Goal: Information Seeking & Learning: Learn about a topic

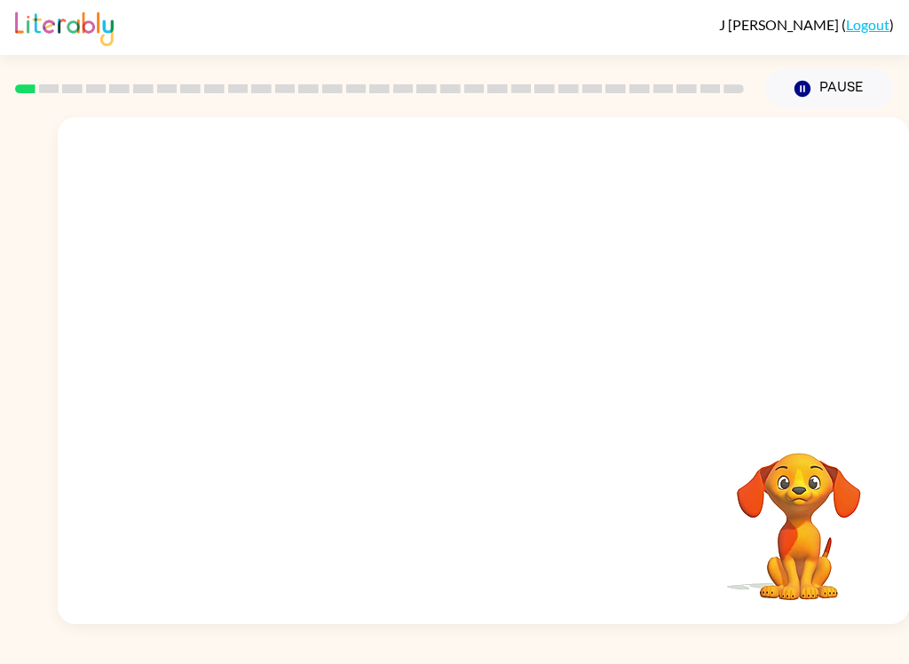
click at [510, 342] on video "Your browser must support playing .mp4 files to use Literably. Please try using…" at bounding box center [484, 266] width 852 height 298
click at [278, 384] on video "Your browser must support playing .mp4 files to use Literably. Please try using…" at bounding box center [484, 266] width 852 height 298
click at [271, 343] on video "Your browser must support playing .mp4 files to use Literably. Please try using…" at bounding box center [484, 266] width 852 height 298
click at [276, 339] on video "Your browser must support playing .mp4 files to use Literably. Please try using…" at bounding box center [484, 266] width 852 height 298
click at [284, 324] on video "Your browser must support playing .mp4 files to use Literably. Please try using…" at bounding box center [484, 266] width 852 height 298
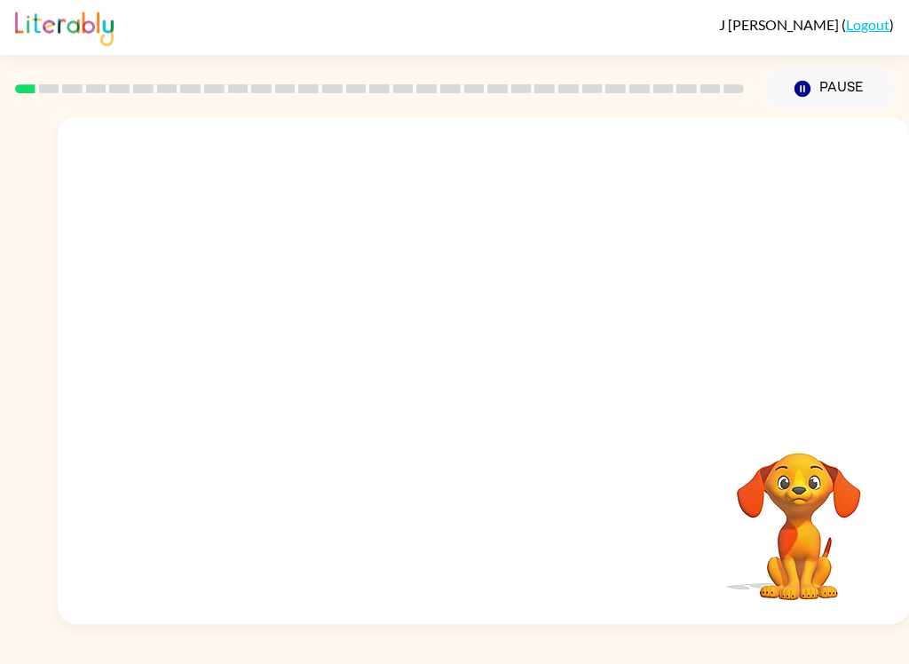
click at [254, 323] on video "Your browser must support playing .mp4 files to use Literably. Please try using…" at bounding box center [484, 266] width 852 height 298
click at [278, 340] on video "Your browser must support playing .mp4 files to use Literably. Please try using…" at bounding box center [484, 266] width 852 height 298
click at [285, 346] on video "Your browser must support playing .mp4 files to use Literably. Please try using…" at bounding box center [484, 266] width 852 height 298
click at [273, 340] on video "Your browser must support playing .mp4 files to use Literably. Please try using…" at bounding box center [484, 266] width 852 height 298
click at [506, 373] on div at bounding box center [484, 379] width 114 height 65
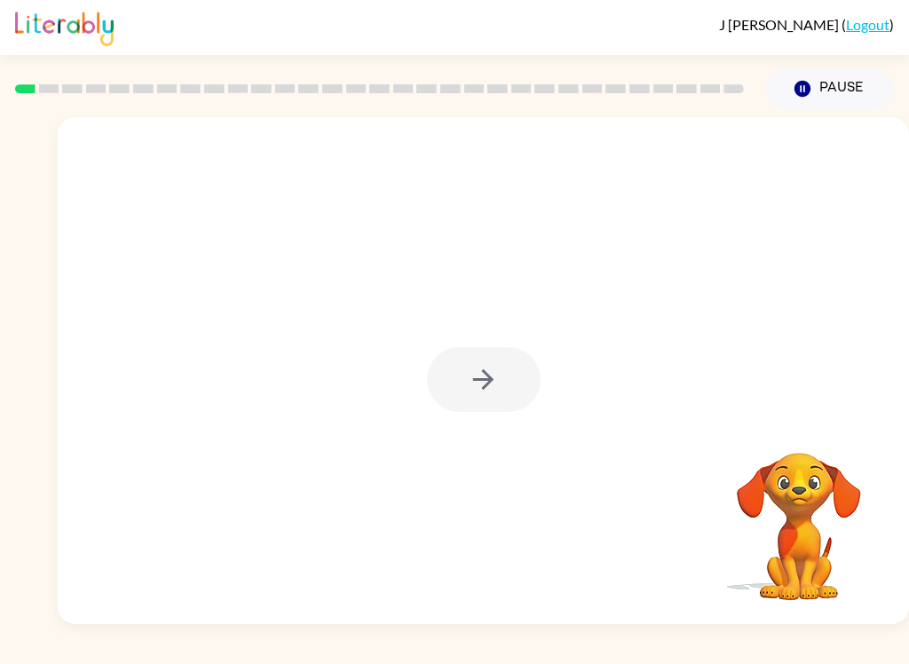
click at [492, 384] on div at bounding box center [484, 379] width 114 height 65
click at [512, 376] on div at bounding box center [484, 379] width 114 height 65
click at [466, 380] on div at bounding box center [484, 379] width 114 height 65
click at [473, 376] on div at bounding box center [484, 379] width 114 height 65
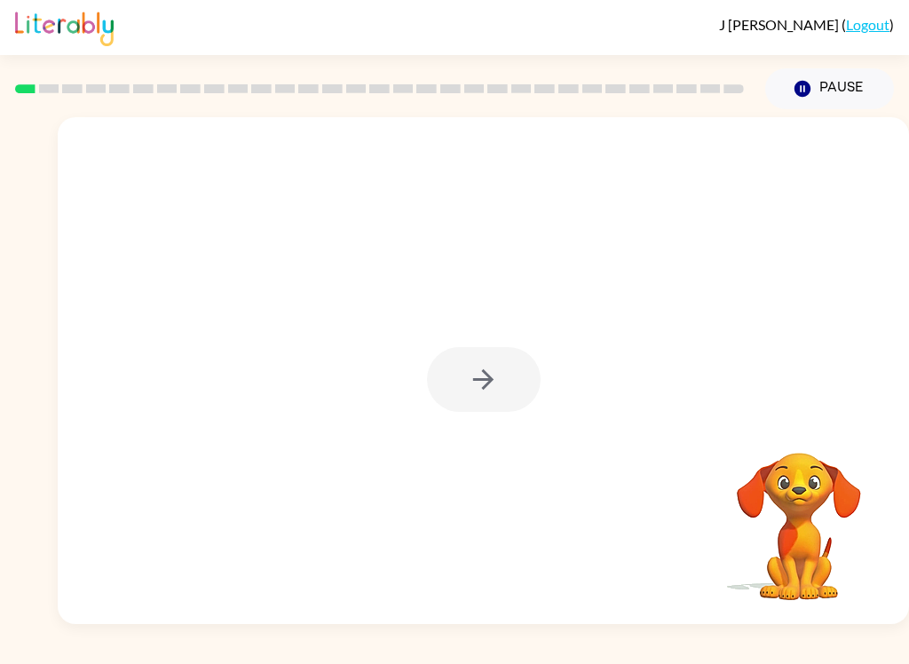
click at [479, 369] on div at bounding box center [484, 379] width 114 height 65
click at [461, 386] on button "button" at bounding box center [484, 379] width 114 height 65
click at [461, 385] on div at bounding box center [484, 379] width 114 height 65
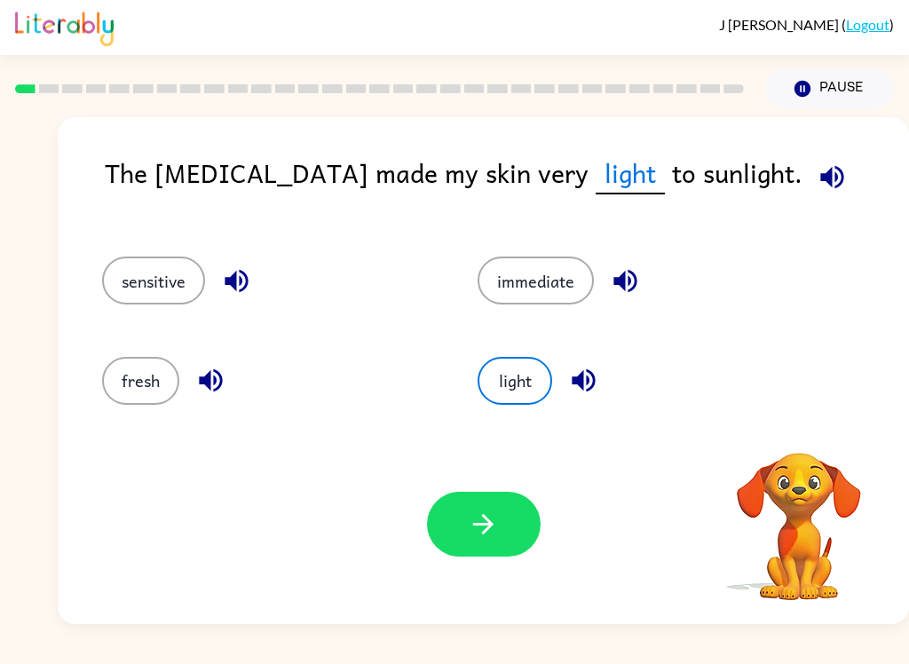
click at [133, 281] on button "sensitive" at bounding box center [153, 281] width 103 height 48
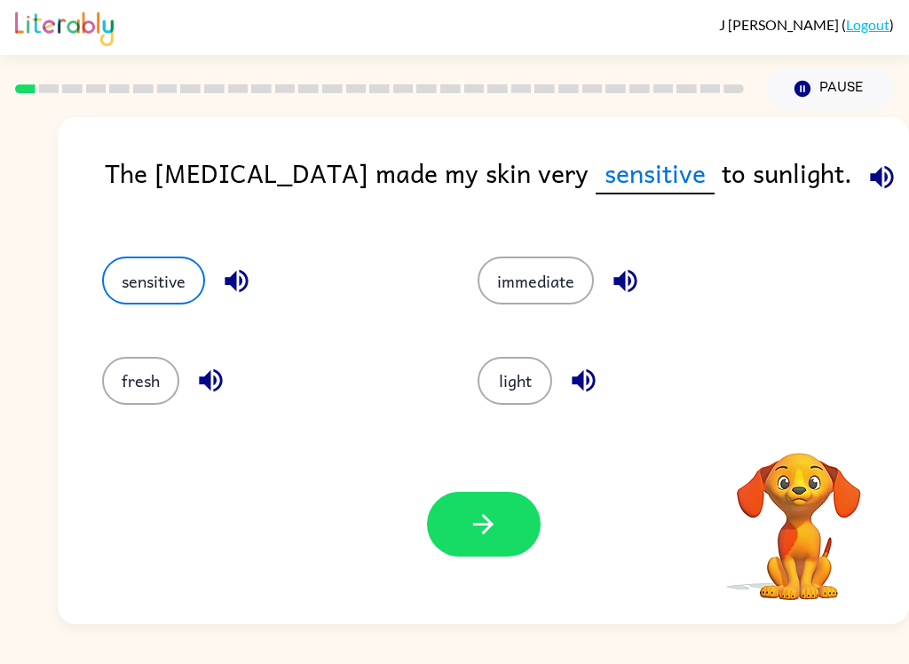
click at [485, 534] on icon "button" at bounding box center [483, 524] width 20 height 20
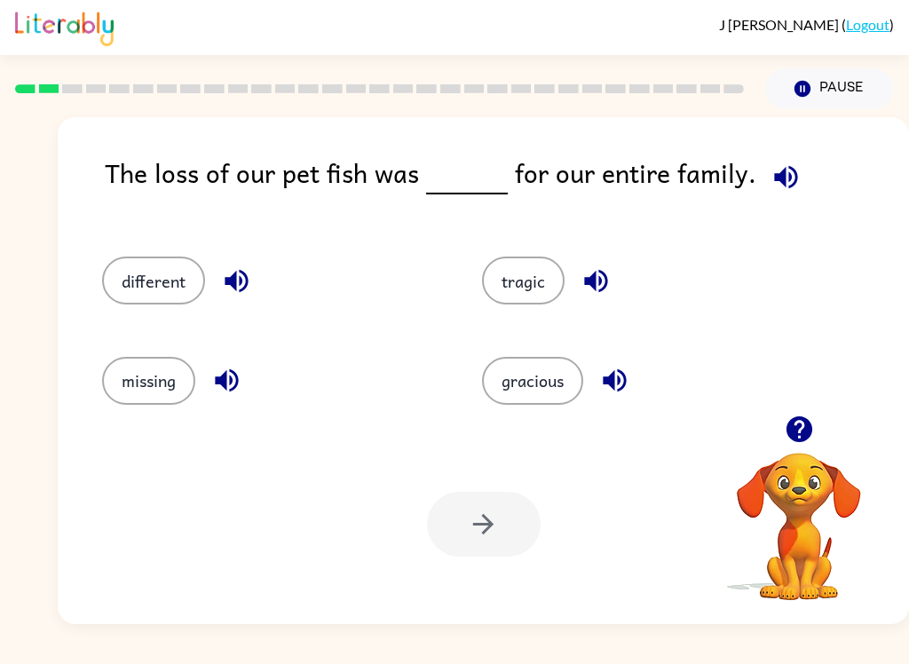
click at [118, 266] on button "different" at bounding box center [153, 281] width 103 height 48
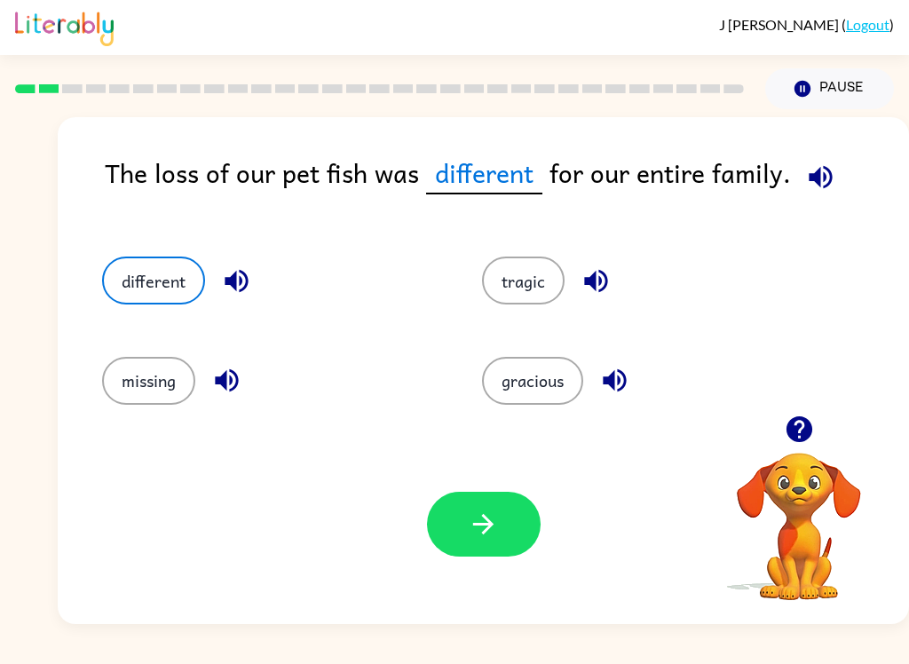
click at [506, 518] on button "button" at bounding box center [484, 524] width 114 height 65
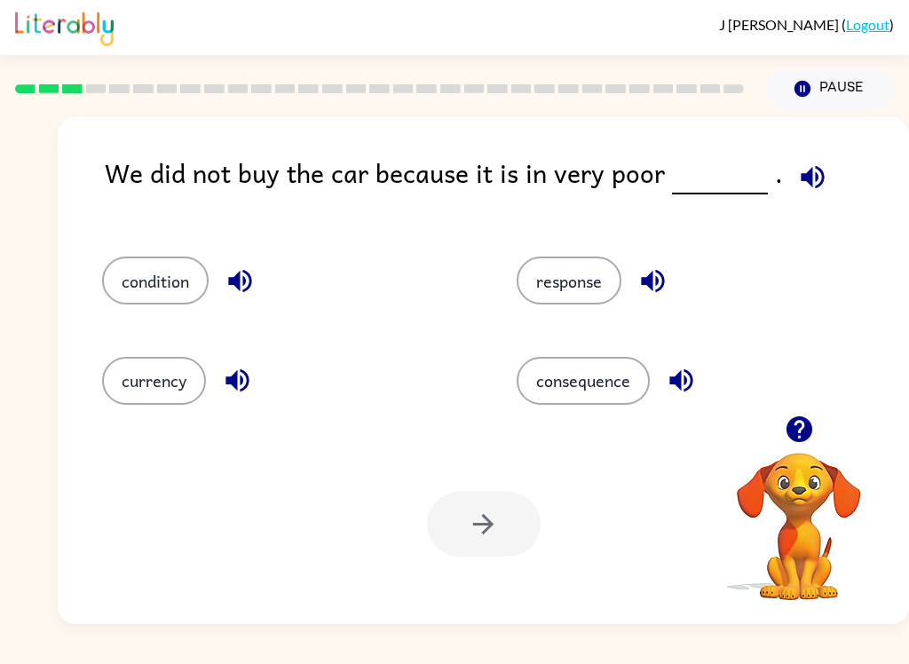
click at [157, 294] on button "condition" at bounding box center [155, 281] width 107 height 48
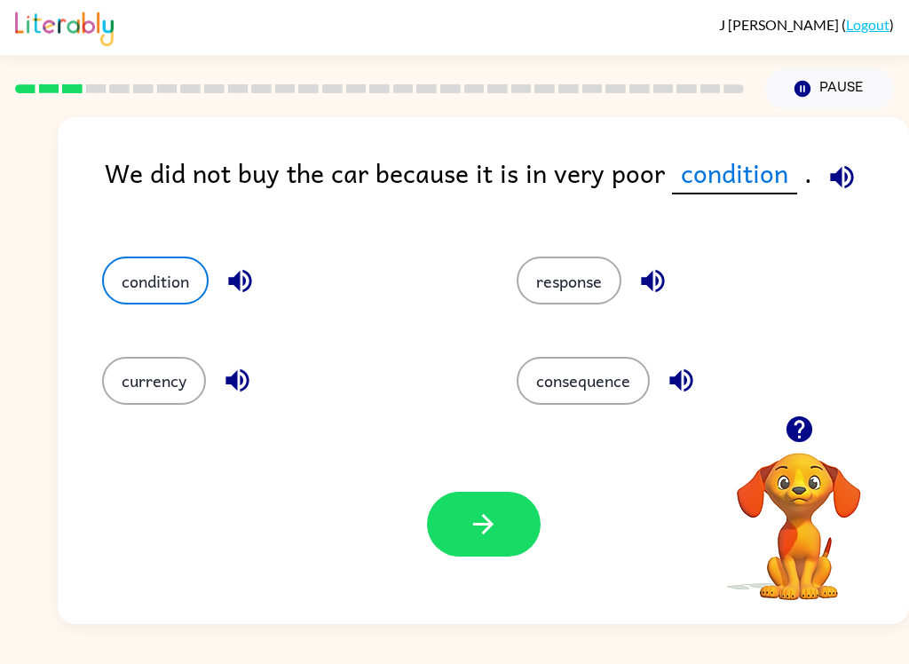
click at [493, 514] on icon "button" at bounding box center [483, 524] width 31 height 31
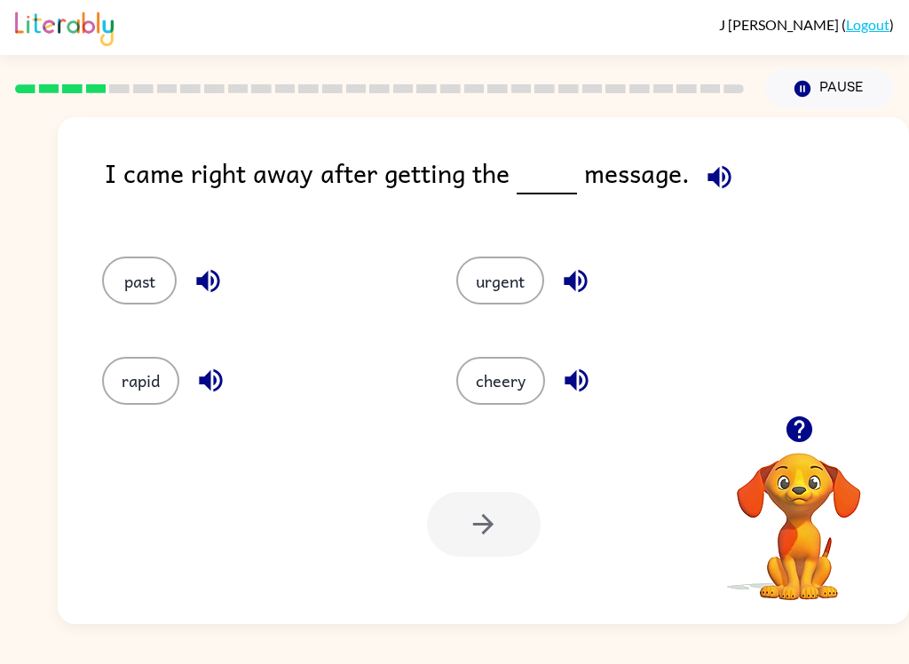
click at [491, 274] on button "urgent" at bounding box center [501, 281] width 88 height 48
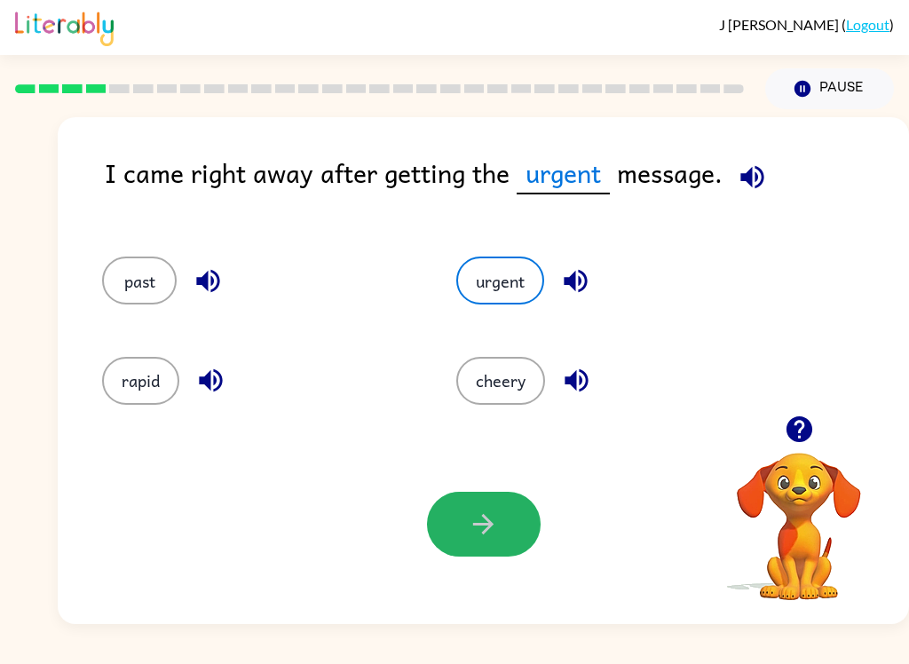
click at [493, 522] on icon "button" at bounding box center [483, 524] width 31 height 31
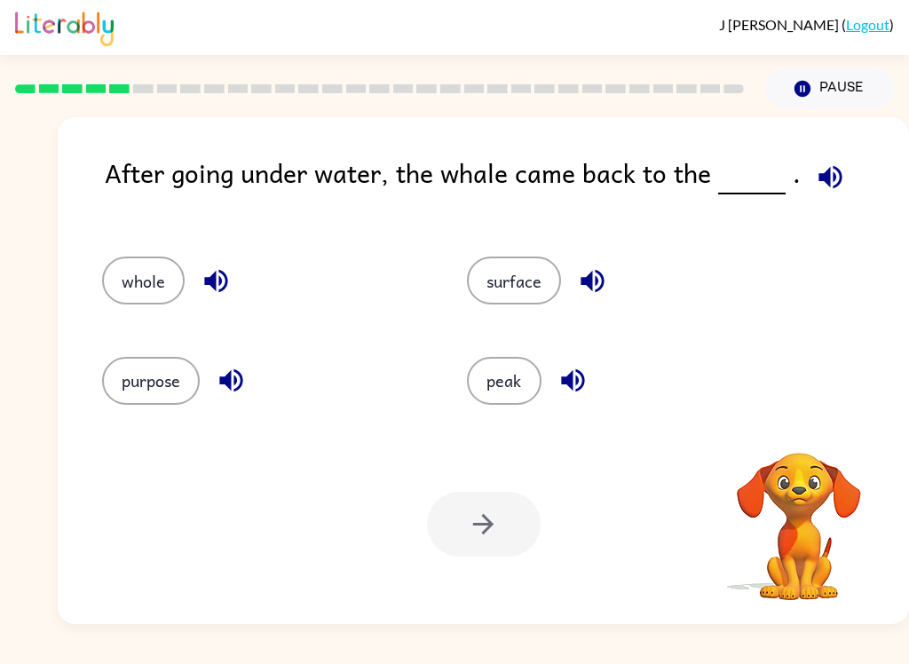
click at [510, 572] on div "Your browser must support playing .mp4 files to use Literably. Please try using…" at bounding box center [484, 525] width 852 height 200
click at [522, 300] on button "surface" at bounding box center [514, 281] width 94 height 48
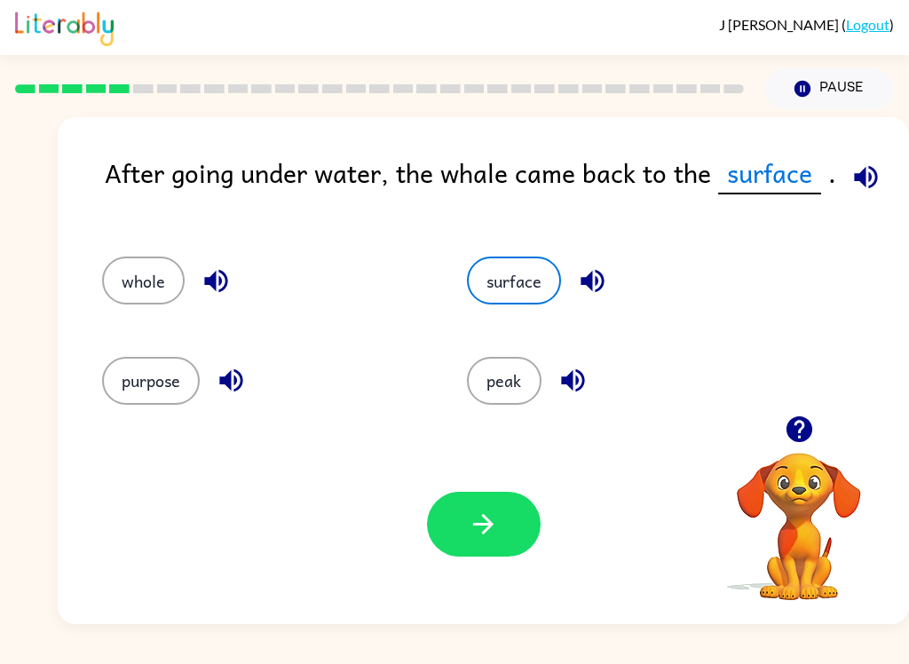
click at [461, 526] on button "button" at bounding box center [484, 524] width 114 height 65
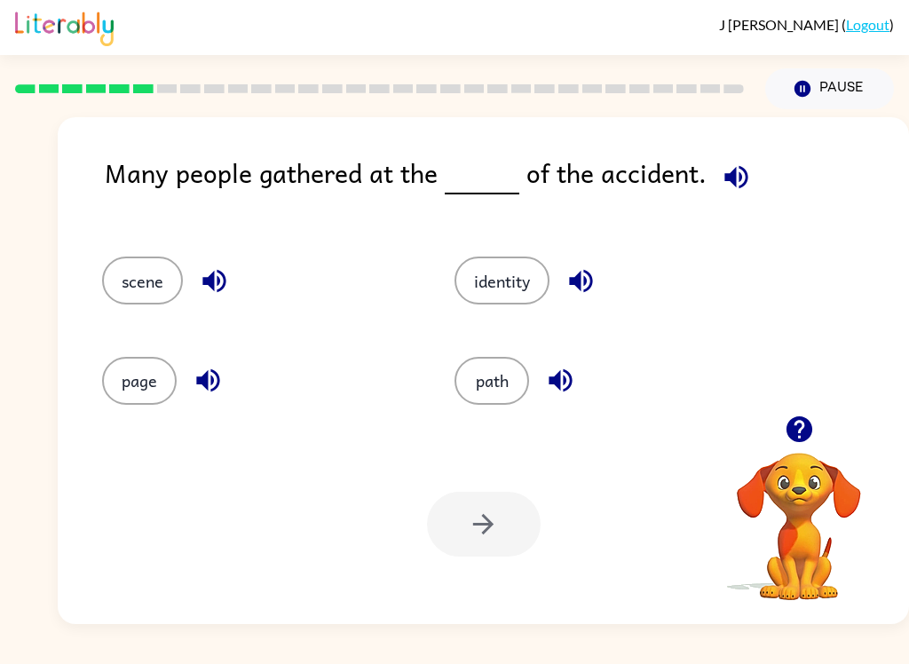
click at [130, 272] on button "scene" at bounding box center [142, 281] width 81 height 48
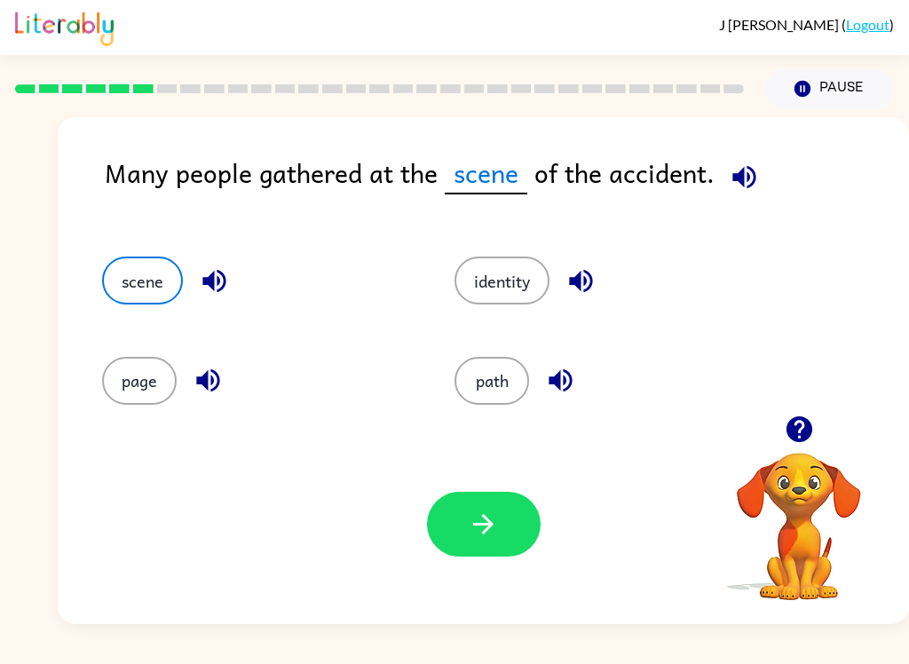
click at [540, 407] on div "path" at bounding box center [597, 372] width 353 height 99
click at [481, 380] on button "path" at bounding box center [492, 381] width 75 height 48
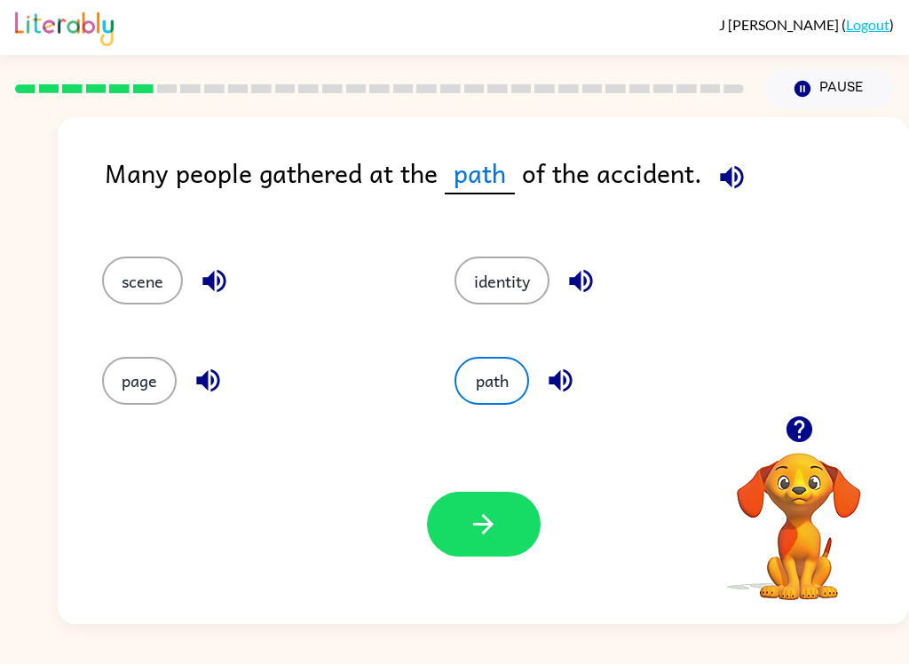
click at [140, 275] on button "scene" at bounding box center [142, 281] width 81 height 48
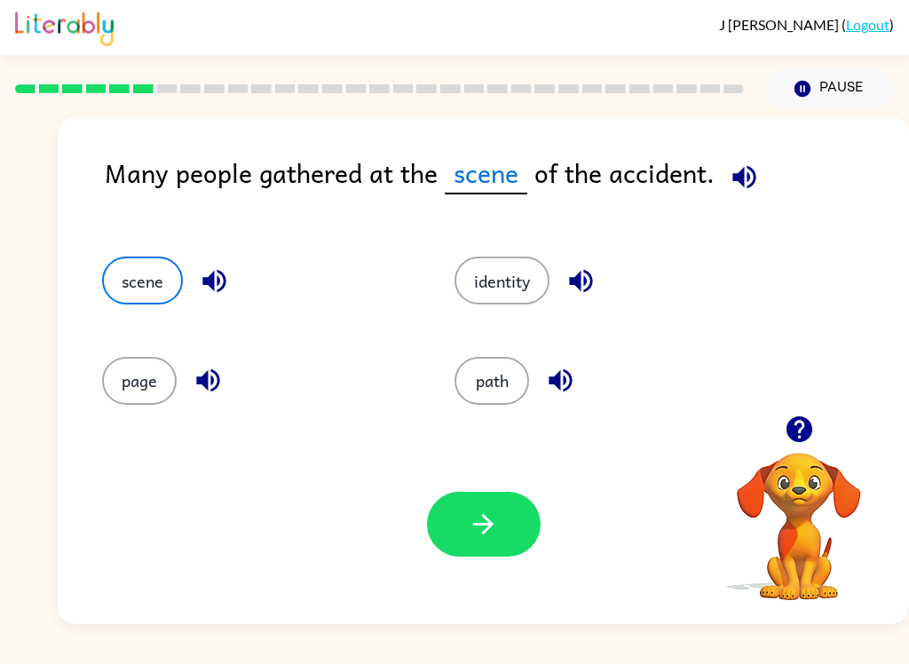
click at [489, 539] on icon "button" at bounding box center [483, 524] width 31 height 31
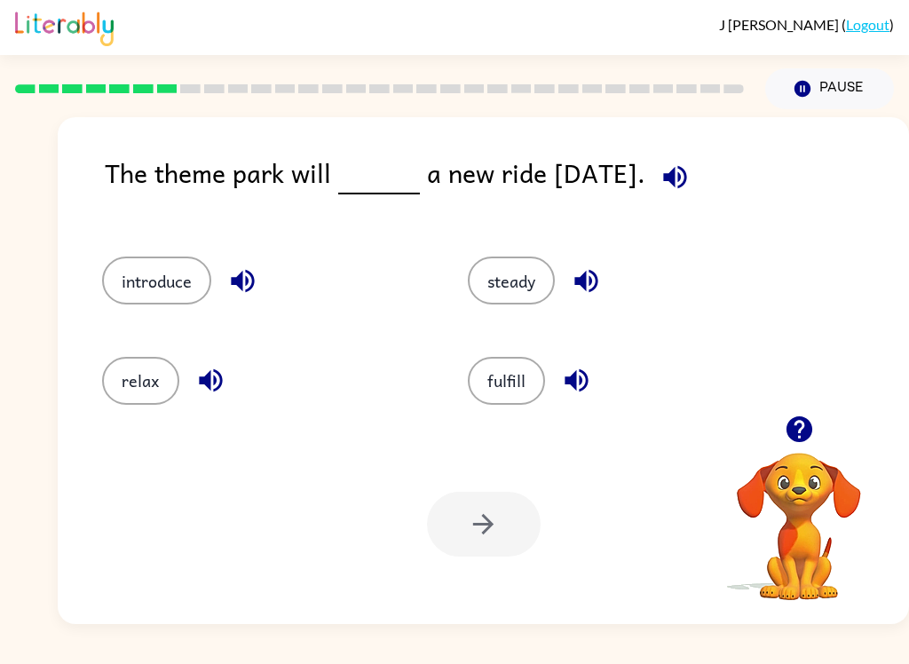
click at [147, 272] on button "introduce" at bounding box center [156, 281] width 109 height 48
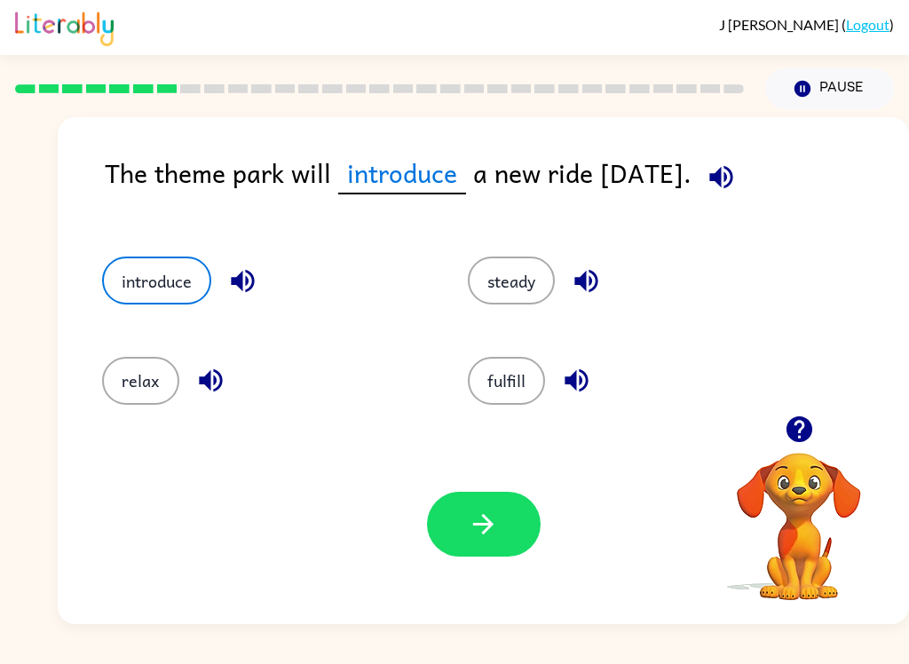
click at [470, 546] on button "button" at bounding box center [484, 524] width 114 height 65
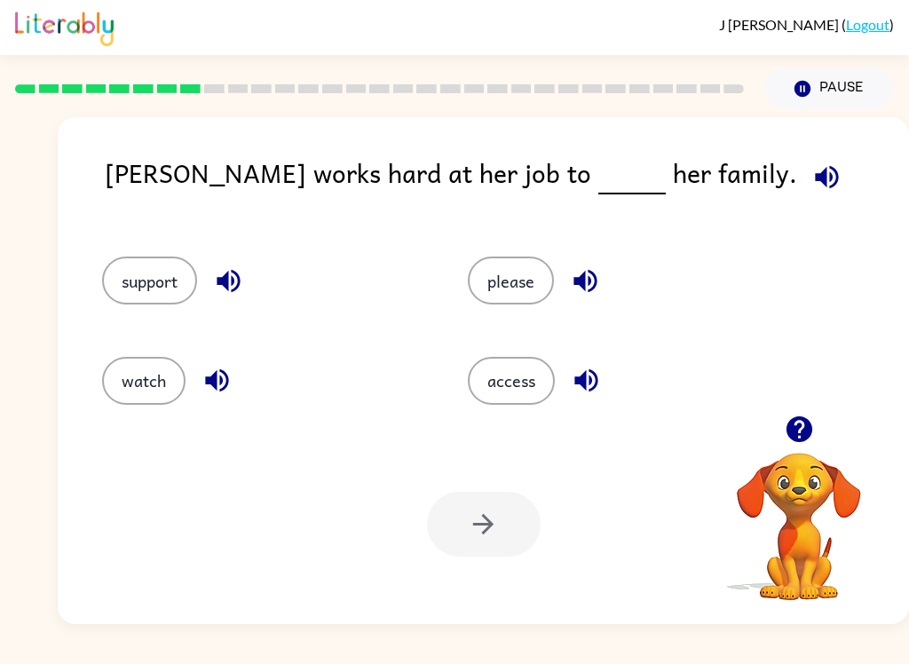
click at [137, 260] on button "support" at bounding box center [149, 281] width 95 height 48
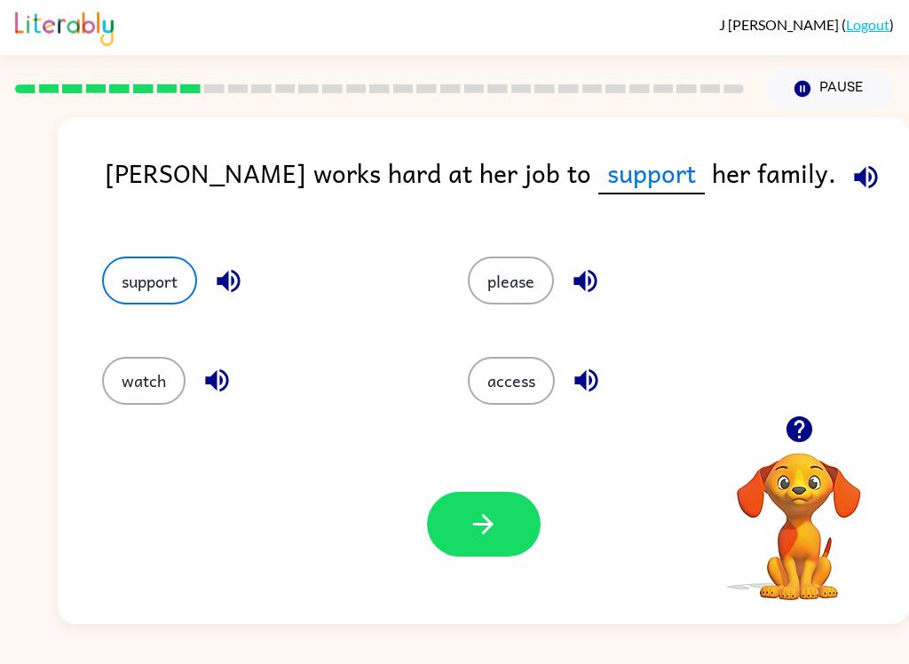
click at [515, 506] on button "button" at bounding box center [484, 524] width 114 height 65
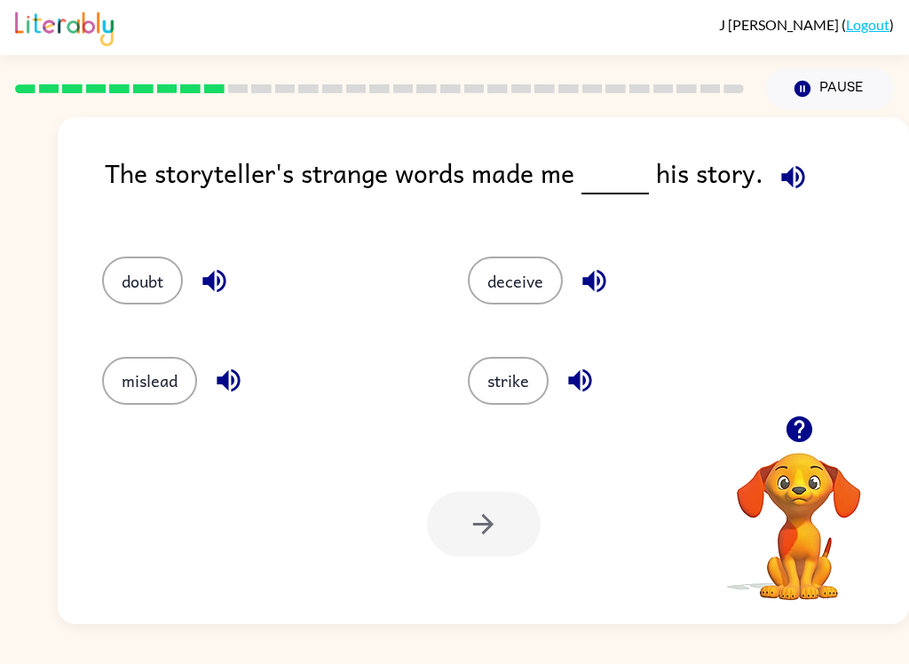
click at [123, 262] on button "doubt" at bounding box center [142, 281] width 81 height 48
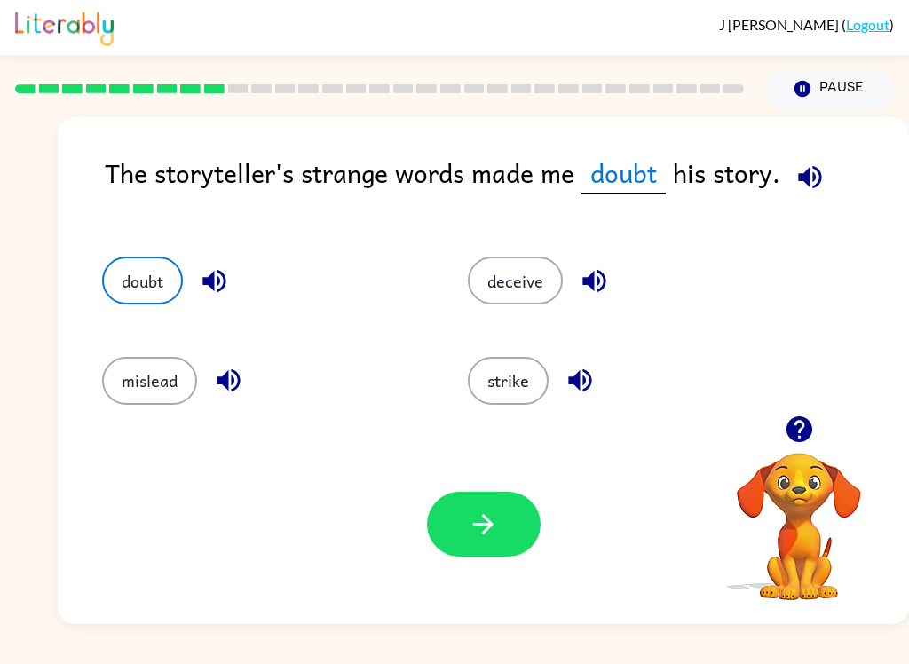
click at [495, 528] on icon "button" at bounding box center [483, 524] width 31 height 31
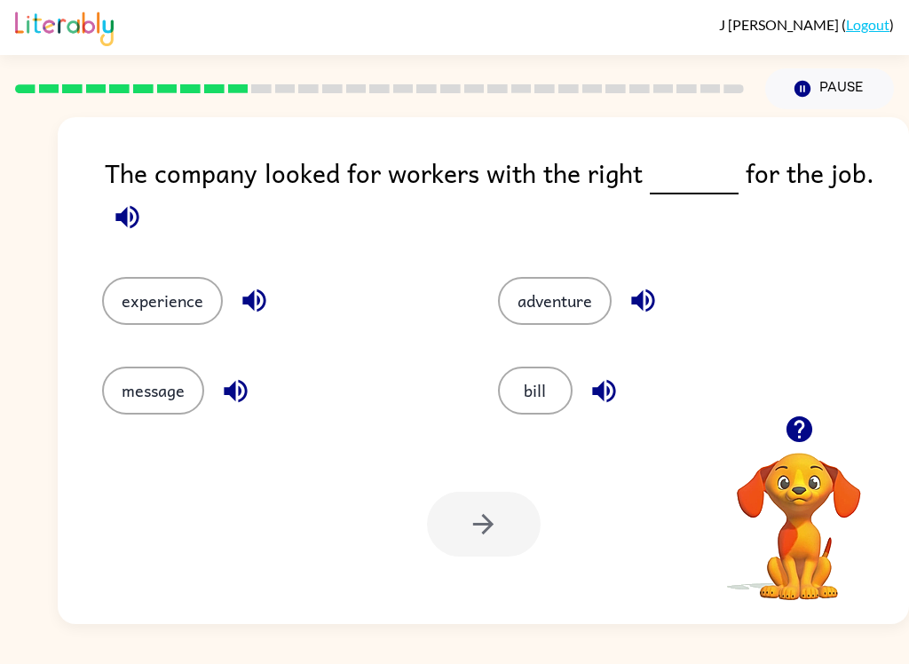
click at [163, 298] on button "experience" at bounding box center [162, 301] width 121 height 48
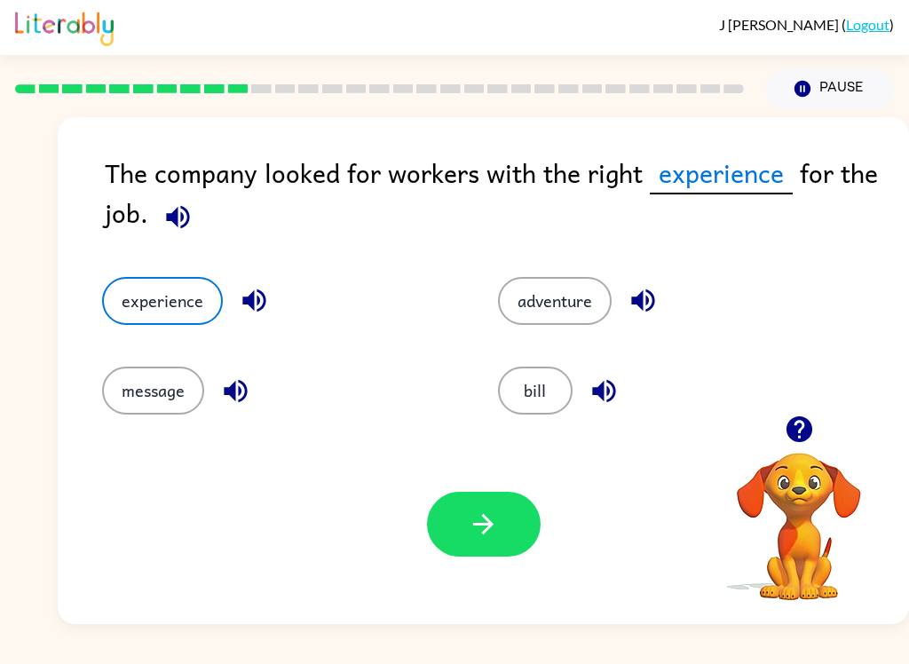
click at [521, 505] on button "button" at bounding box center [484, 524] width 114 height 65
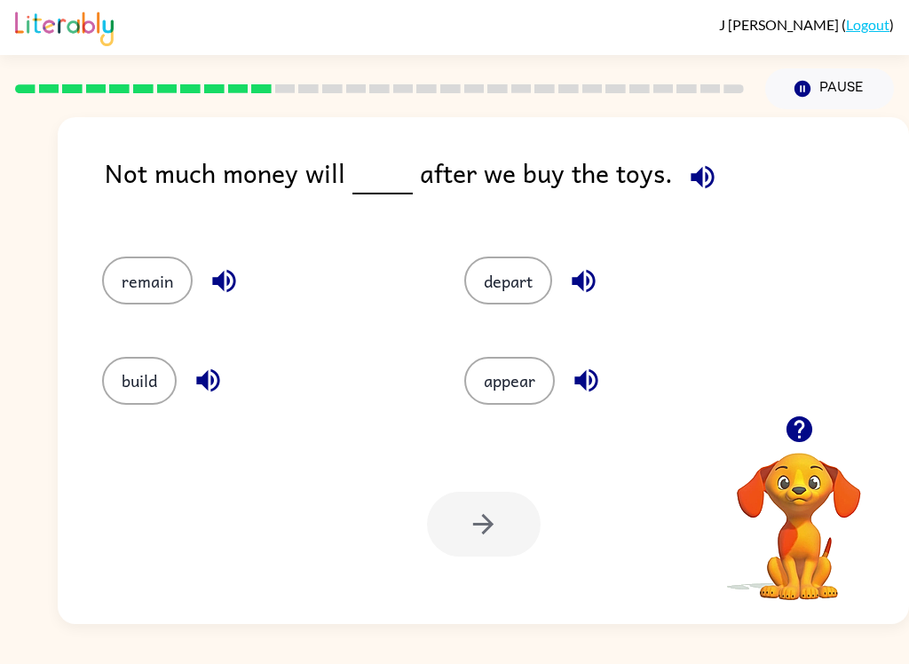
click at [135, 286] on button "remain" at bounding box center [147, 281] width 91 height 48
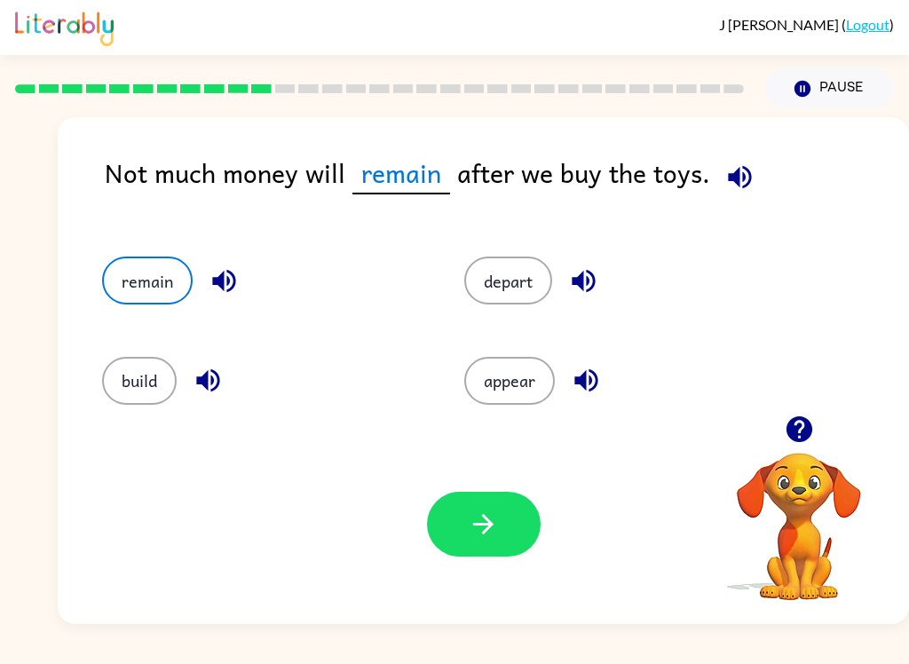
click at [474, 545] on button "button" at bounding box center [484, 524] width 114 height 65
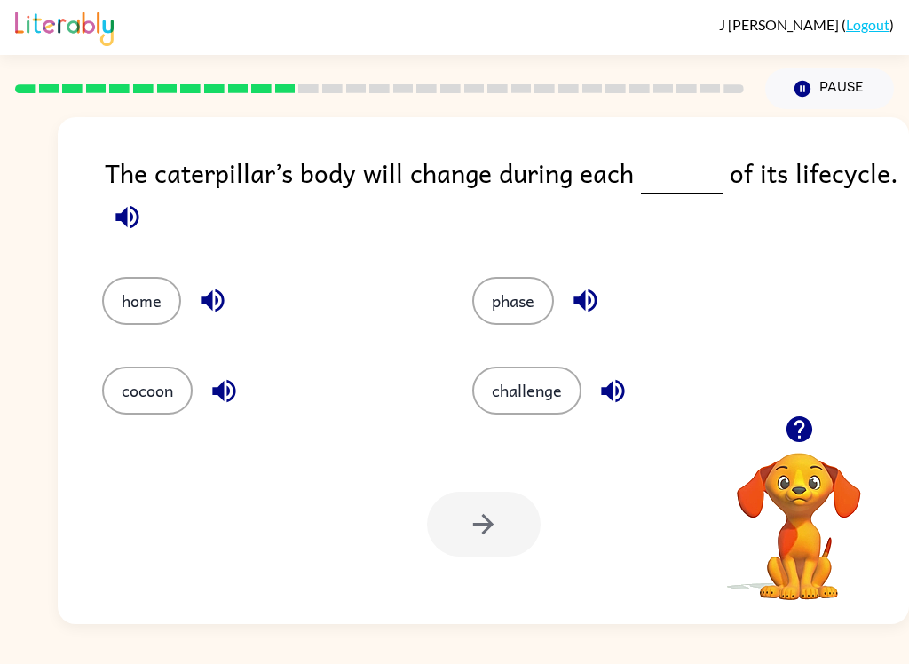
click at [143, 291] on button "home" at bounding box center [141, 301] width 79 height 48
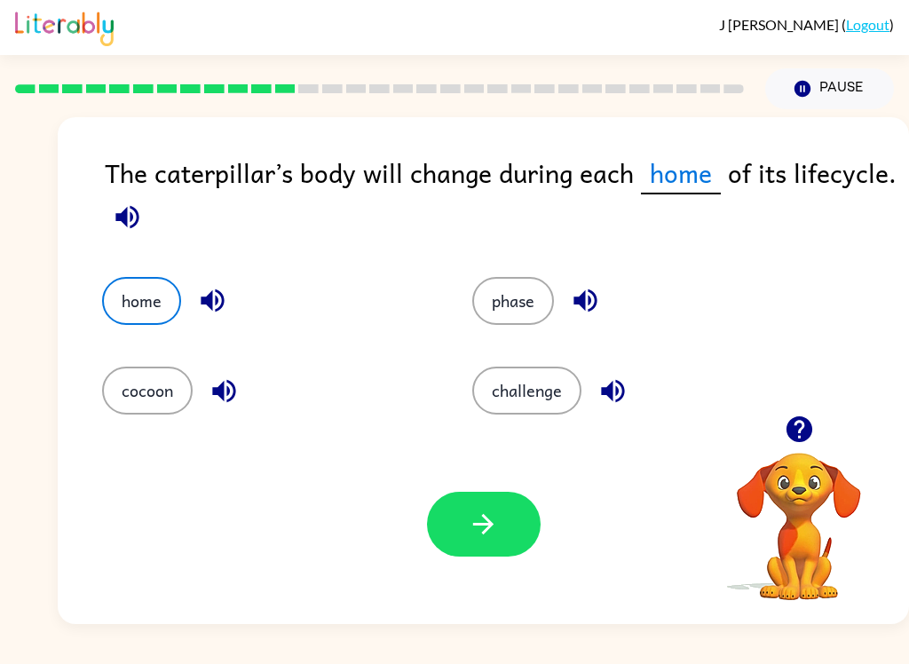
click at [155, 400] on button "cocoon" at bounding box center [147, 391] width 91 height 48
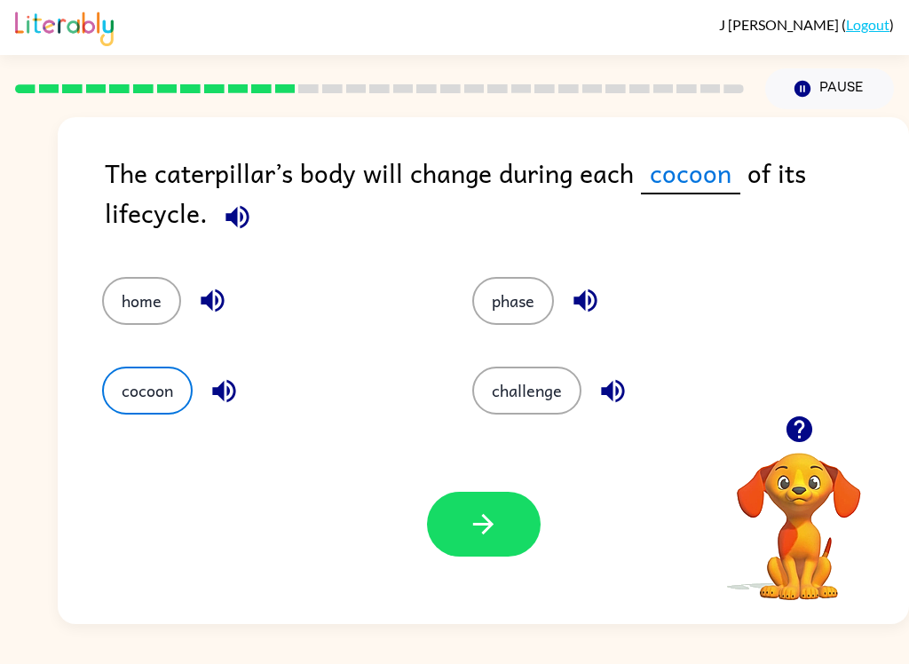
click at [496, 551] on button "button" at bounding box center [484, 524] width 114 height 65
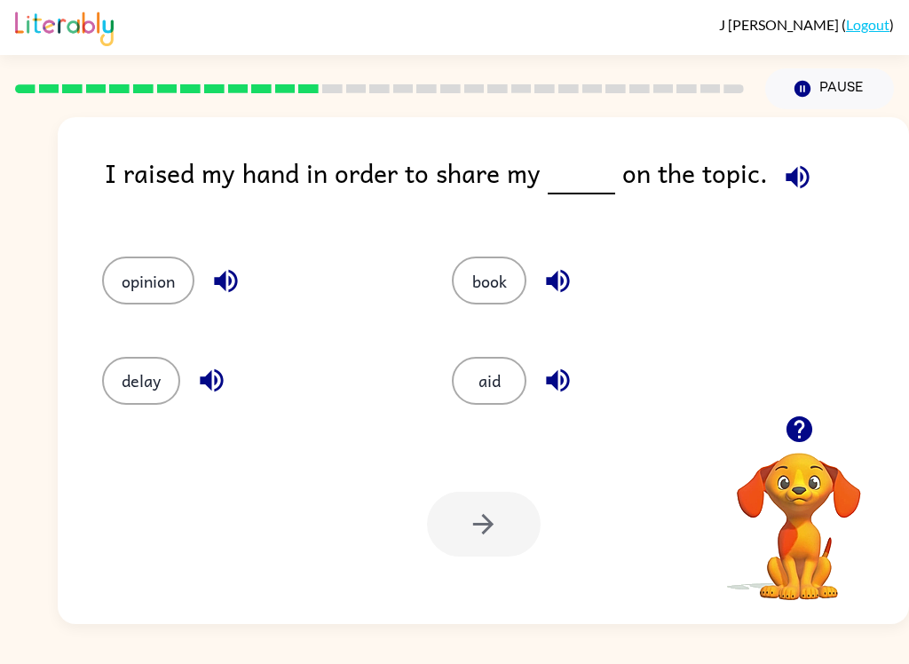
click at [168, 284] on button "opinion" at bounding box center [148, 281] width 92 height 48
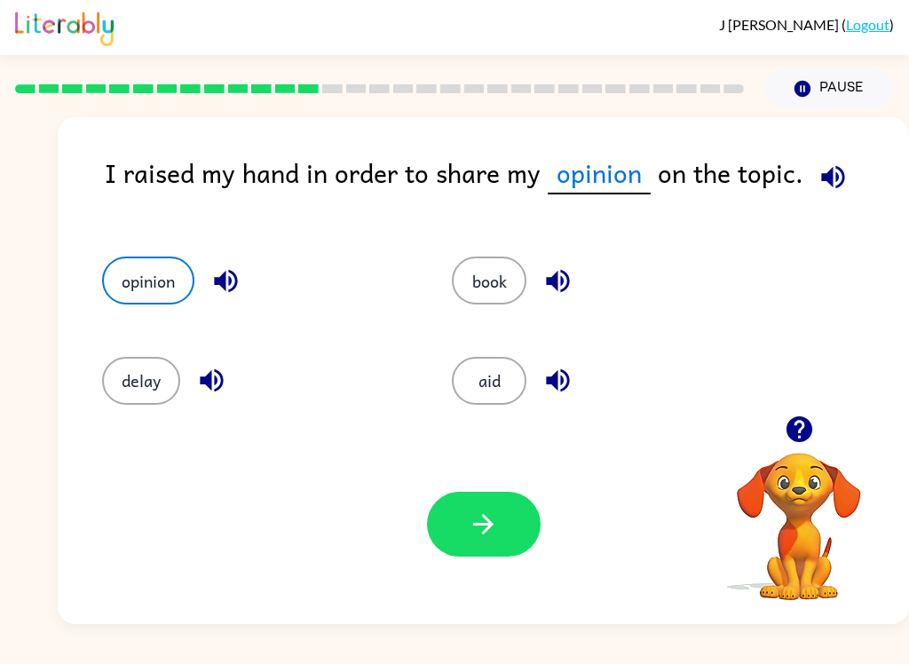
click at [516, 528] on button "button" at bounding box center [484, 524] width 114 height 65
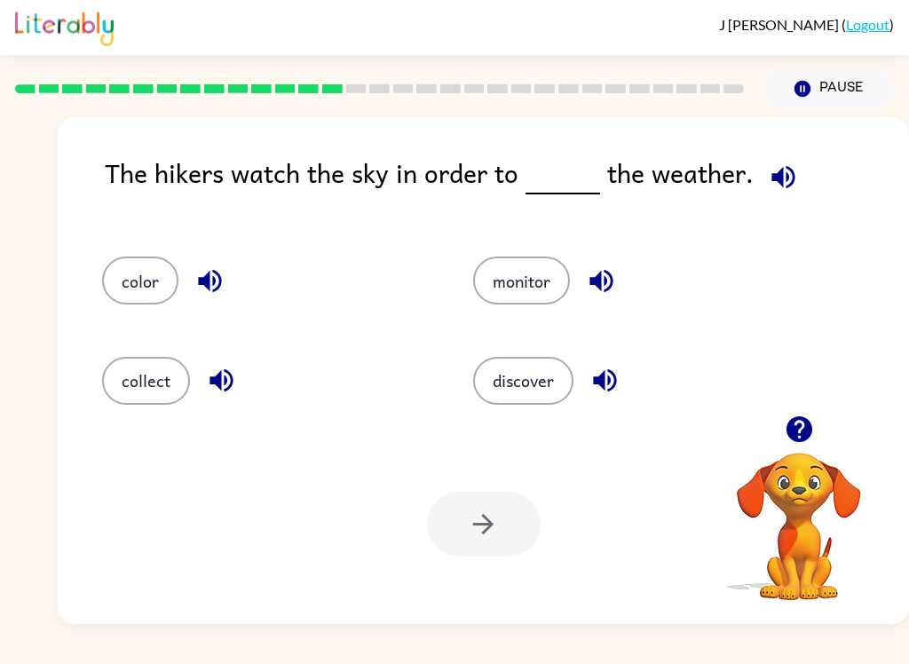
click at [531, 268] on button "monitor" at bounding box center [521, 281] width 97 height 48
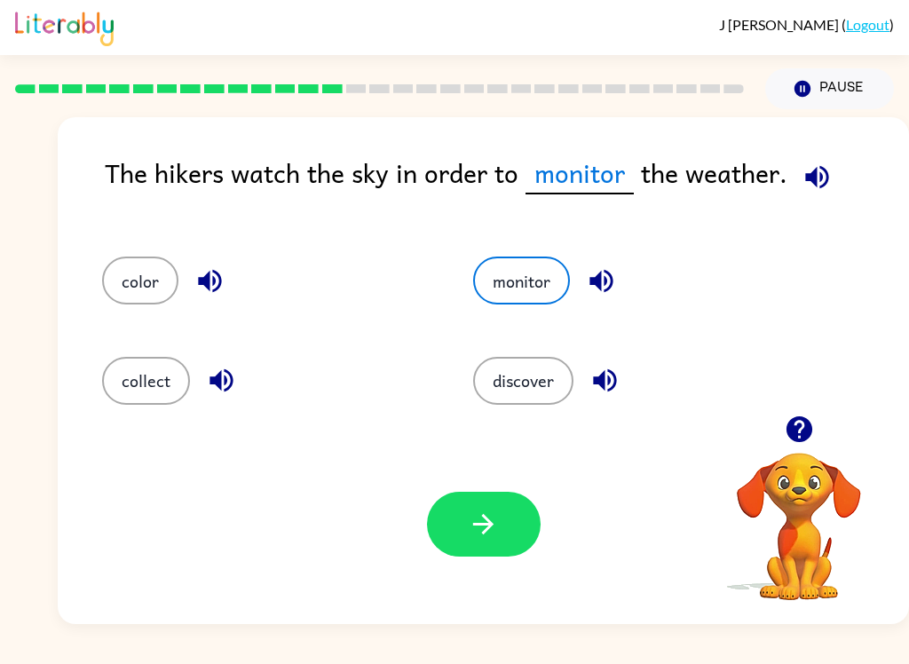
click at [483, 551] on button "button" at bounding box center [484, 524] width 114 height 65
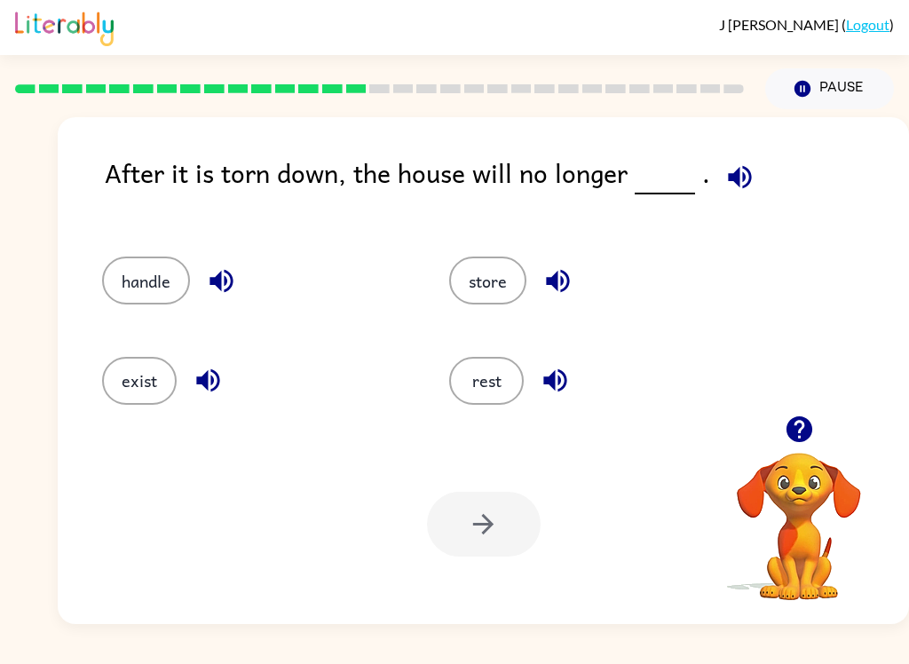
click at [133, 378] on button "exist" at bounding box center [139, 381] width 75 height 48
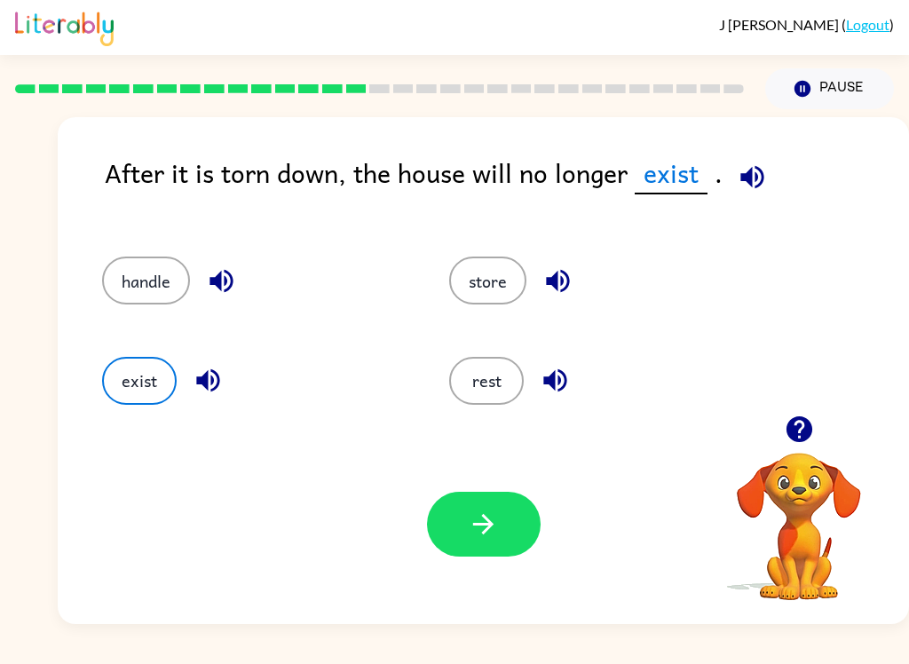
click at [482, 523] on icon "button" at bounding box center [483, 524] width 31 height 31
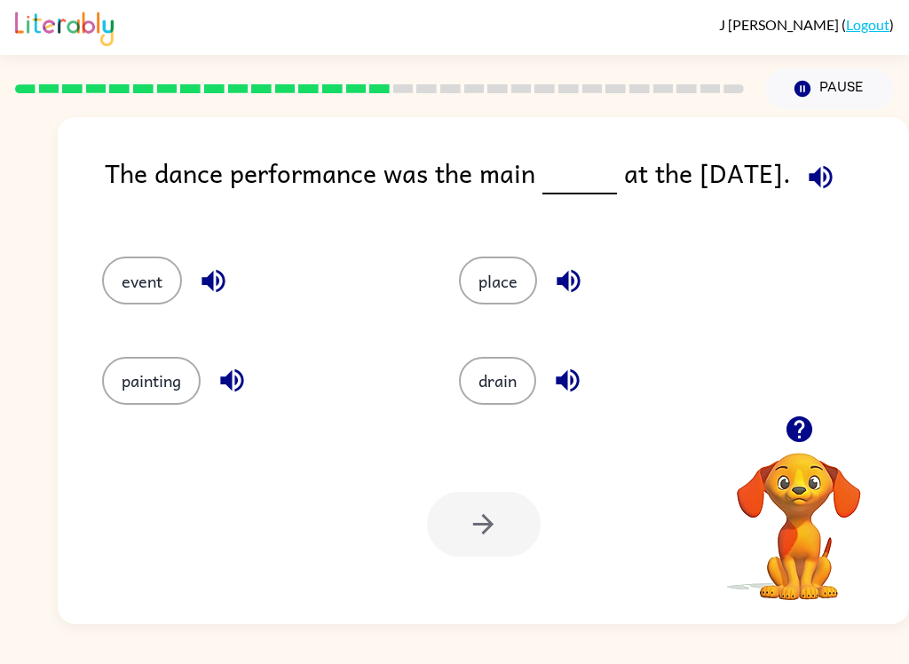
click at [163, 281] on button "event" at bounding box center [142, 281] width 80 height 48
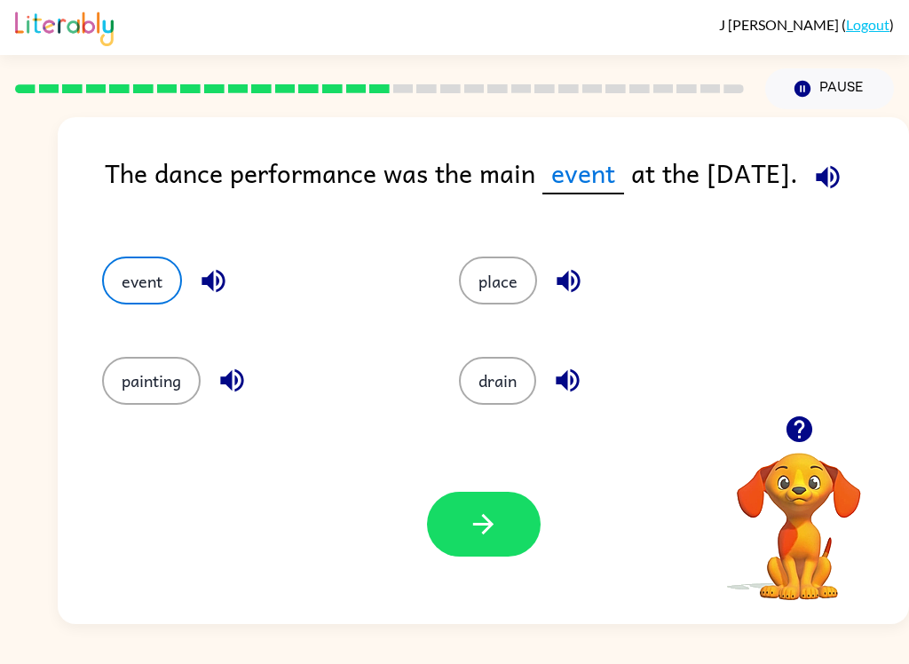
click at [510, 547] on button "button" at bounding box center [484, 524] width 114 height 65
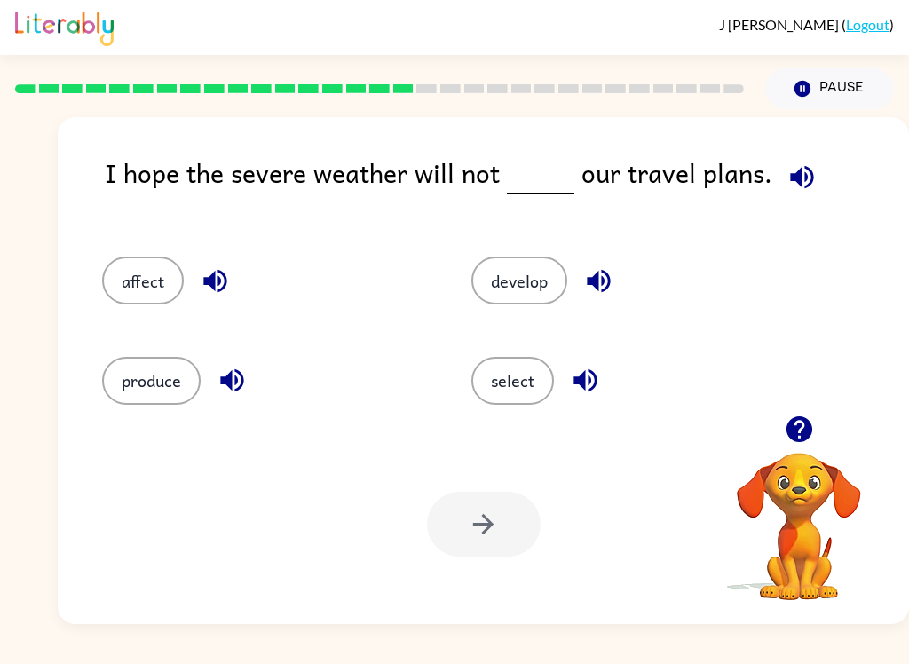
click at [115, 262] on button "affect" at bounding box center [143, 281] width 82 height 48
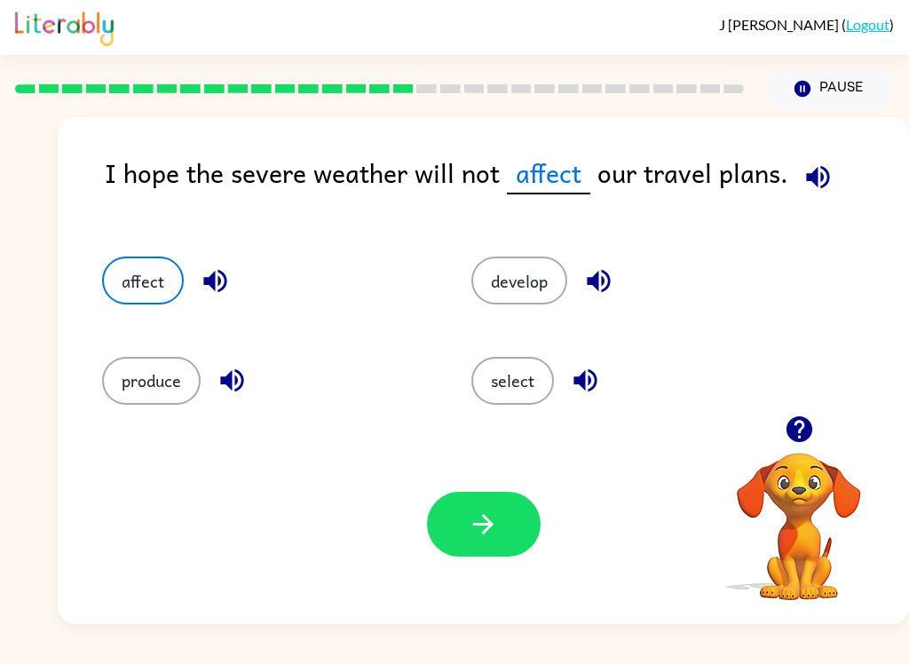
click at [505, 544] on button "button" at bounding box center [484, 524] width 114 height 65
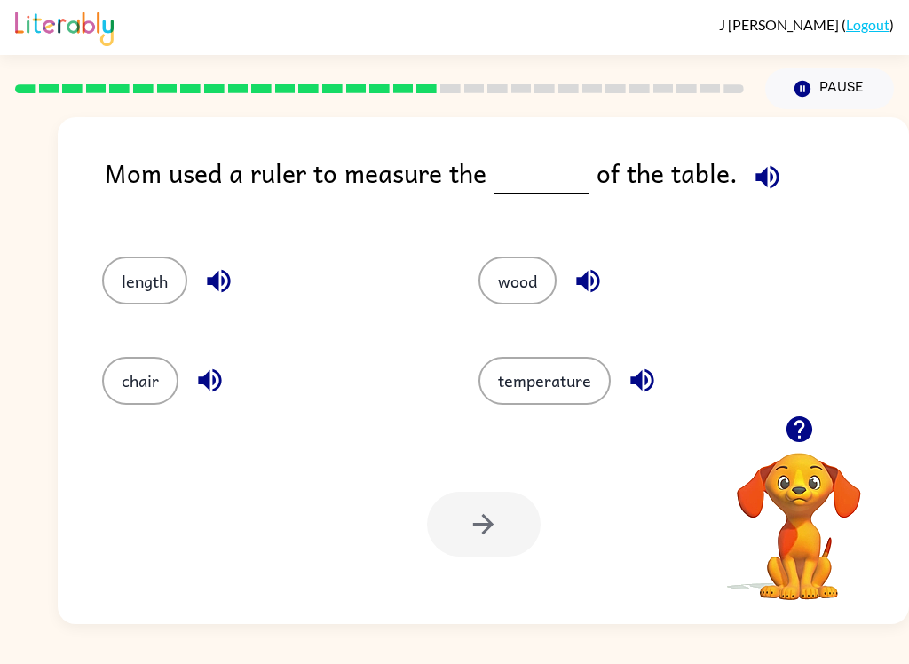
click at [136, 275] on button "length" at bounding box center [144, 281] width 85 height 48
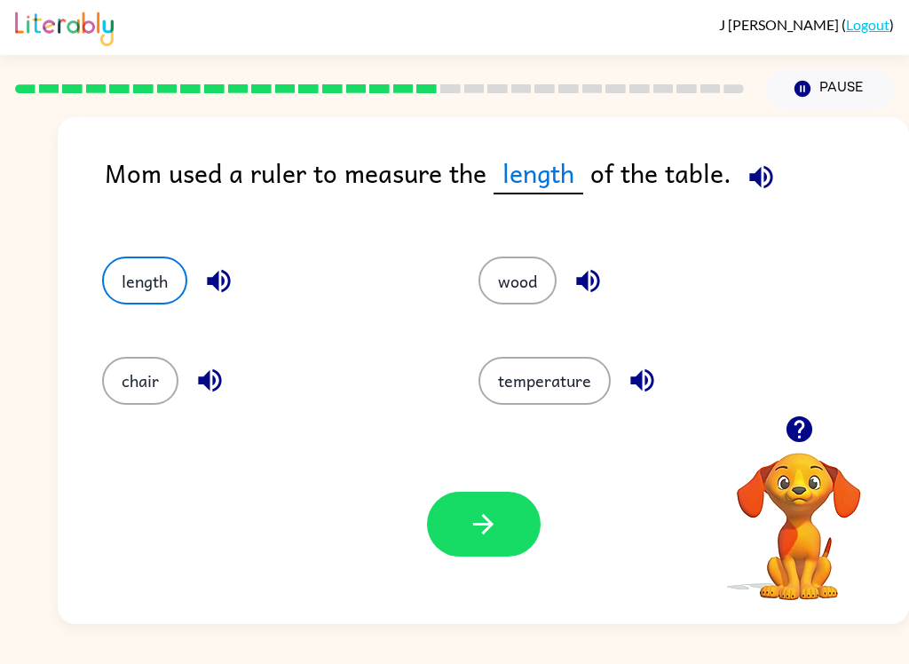
click at [496, 516] on icon "button" at bounding box center [483, 524] width 31 height 31
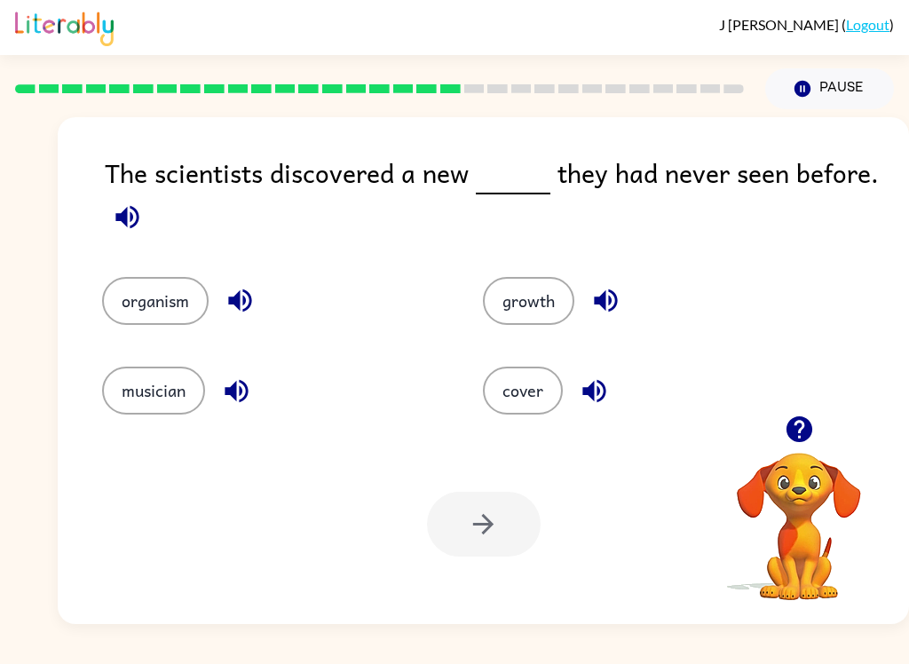
click at [160, 288] on button "organism" at bounding box center [155, 301] width 107 height 48
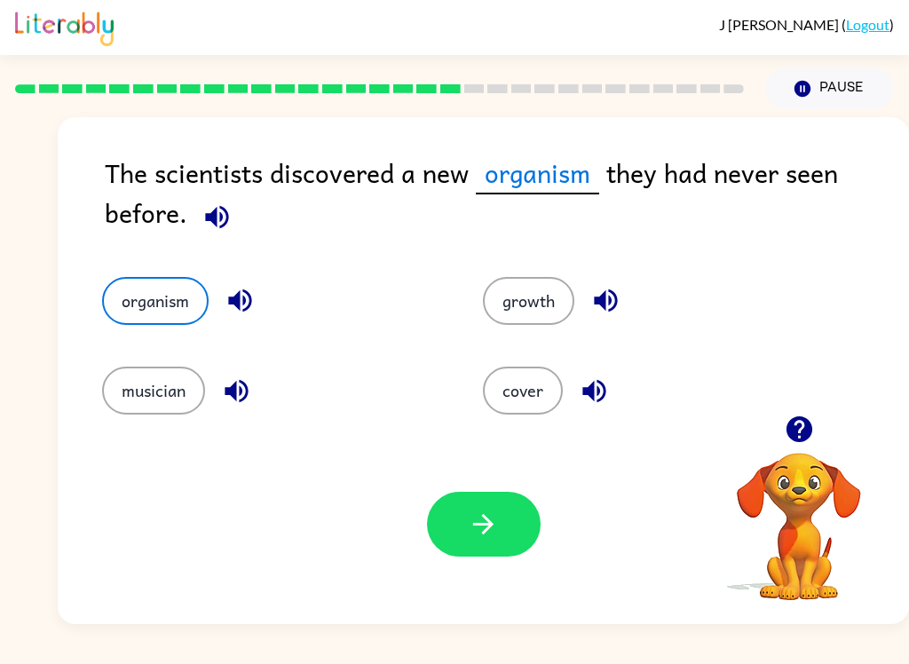
click at [472, 528] on icon "button" at bounding box center [483, 524] width 31 height 31
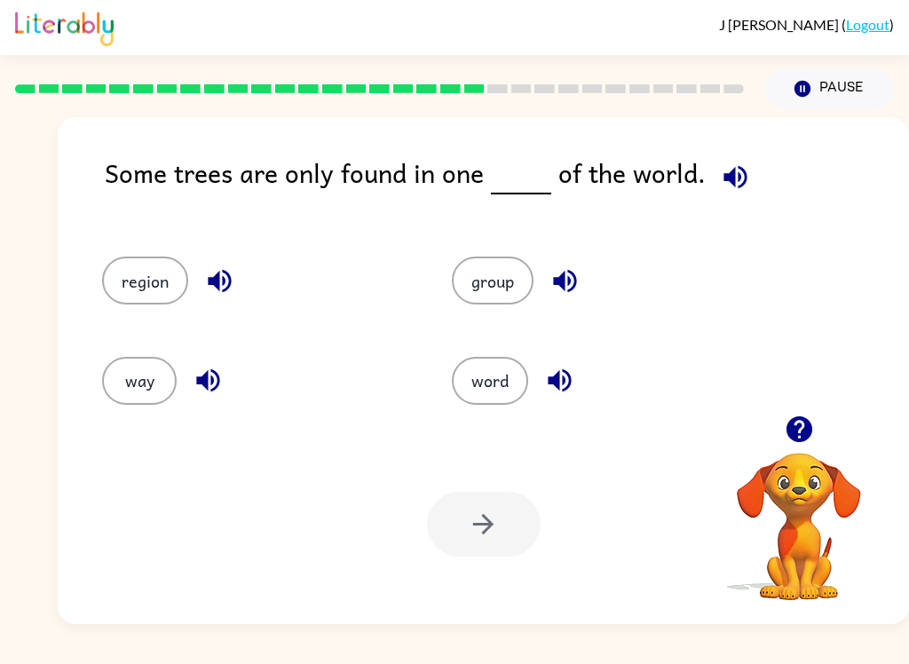
click at [115, 290] on button "region" at bounding box center [145, 281] width 86 height 48
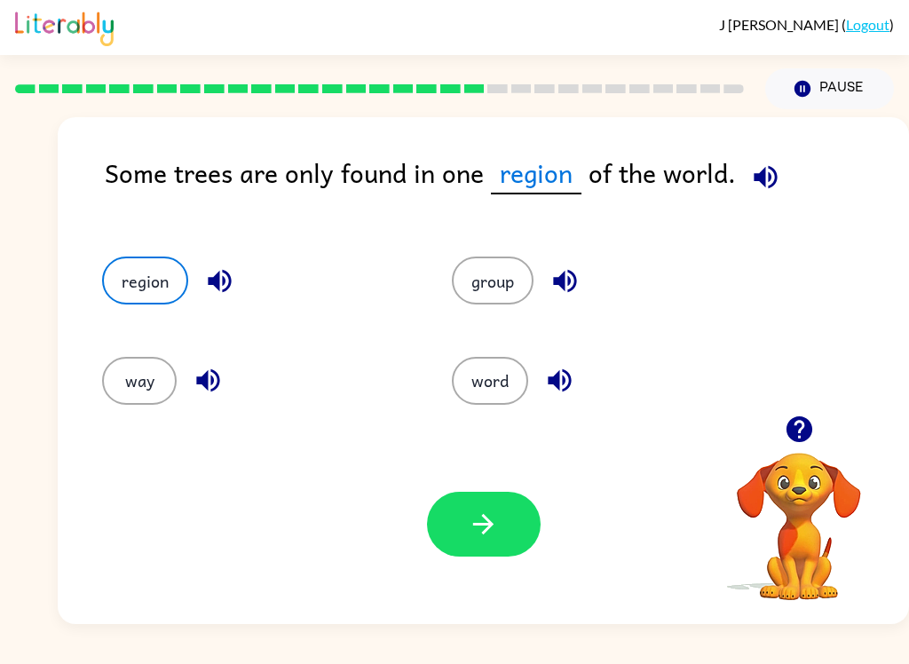
click at [470, 572] on div "Your browser must support playing .mp4 files to use Literably. Please try using…" at bounding box center [484, 525] width 852 height 200
click at [510, 508] on button "button" at bounding box center [484, 524] width 114 height 65
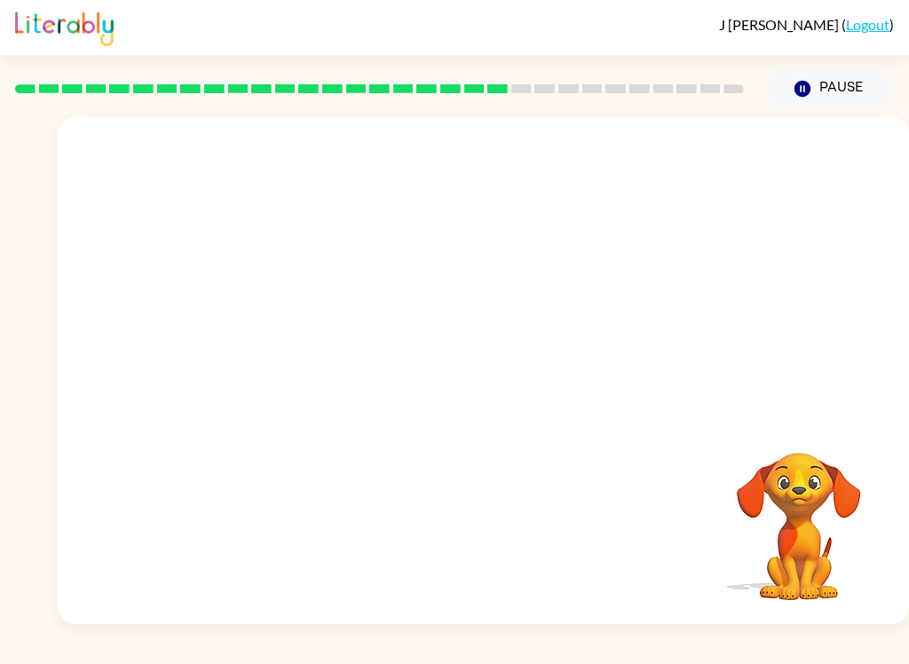
click at [324, 384] on video "Your browser must support playing .mp4 files to use Literably. Please try using…" at bounding box center [484, 266] width 852 height 298
click at [510, 356] on div at bounding box center [484, 379] width 114 height 65
click at [510, 368] on div at bounding box center [484, 379] width 114 height 65
click at [522, 379] on div at bounding box center [484, 379] width 114 height 65
click at [508, 383] on div at bounding box center [484, 379] width 114 height 65
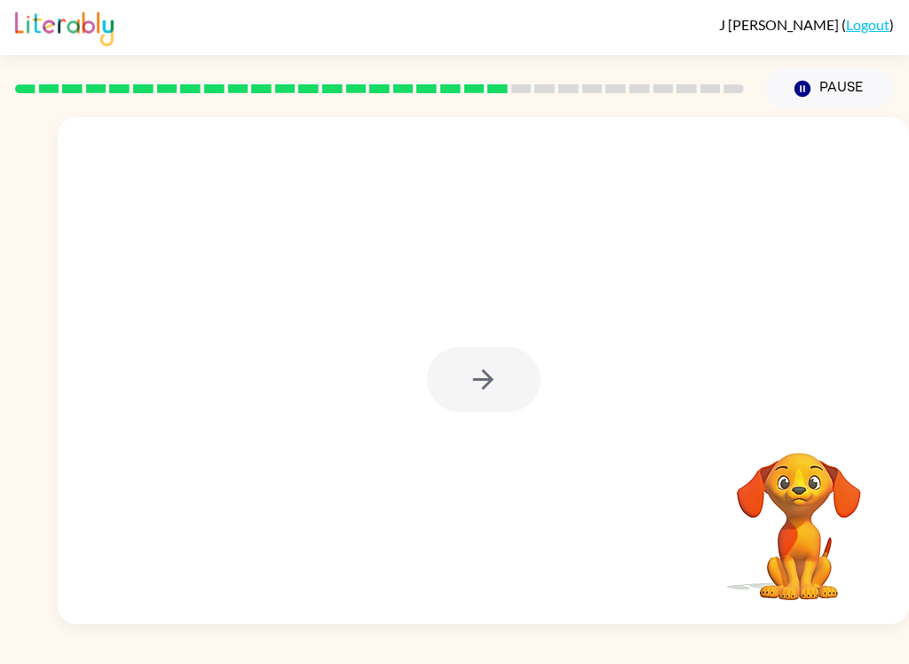
click at [481, 369] on div at bounding box center [484, 379] width 114 height 65
click at [472, 385] on div at bounding box center [484, 379] width 114 height 65
click at [475, 390] on div at bounding box center [484, 379] width 114 height 65
click at [491, 394] on icon "button" at bounding box center [483, 379] width 31 height 31
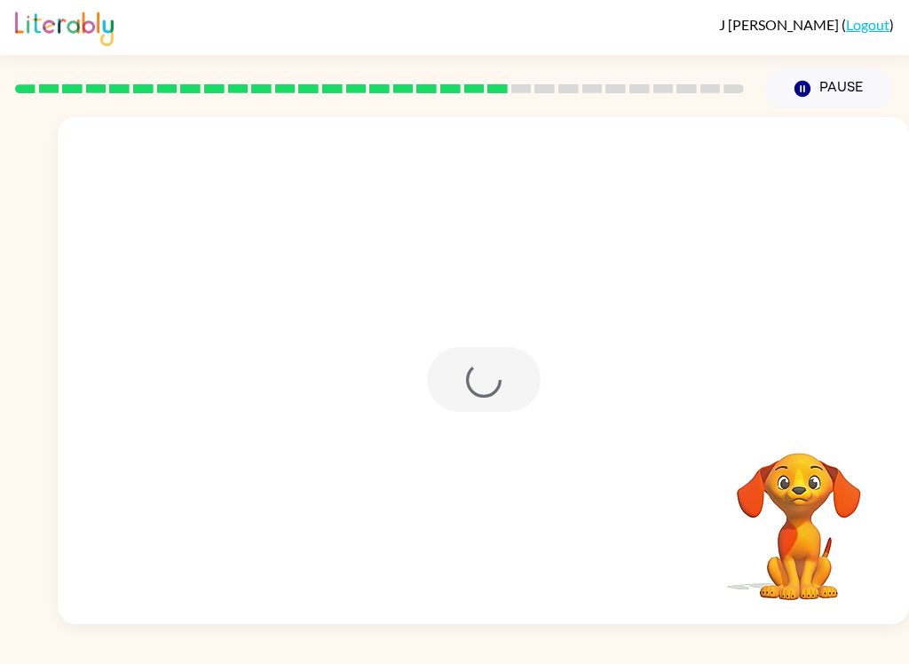
click at [491, 394] on div at bounding box center [484, 379] width 114 height 65
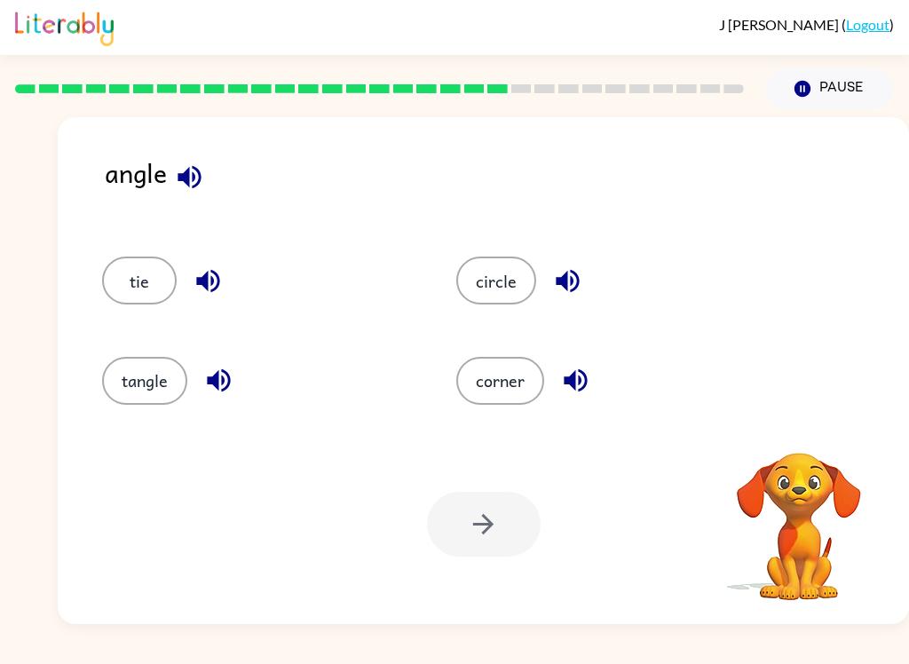
click at [481, 377] on button "corner" at bounding box center [501, 381] width 88 height 48
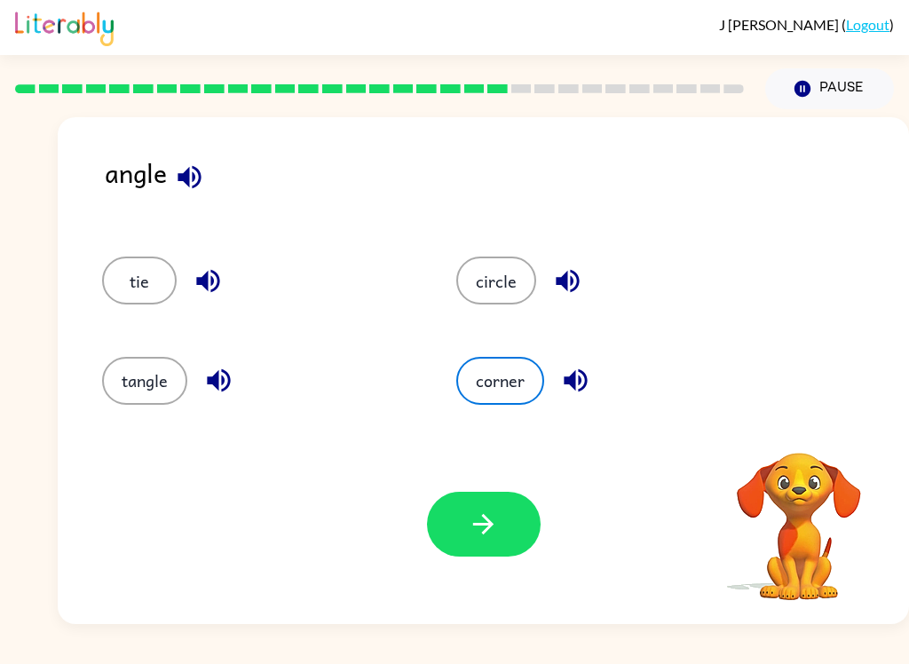
click at [121, 383] on button "tangle" at bounding box center [144, 381] width 85 height 48
click at [493, 390] on button "corner" at bounding box center [501, 381] width 88 height 48
click at [460, 536] on button "button" at bounding box center [484, 524] width 114 height 65
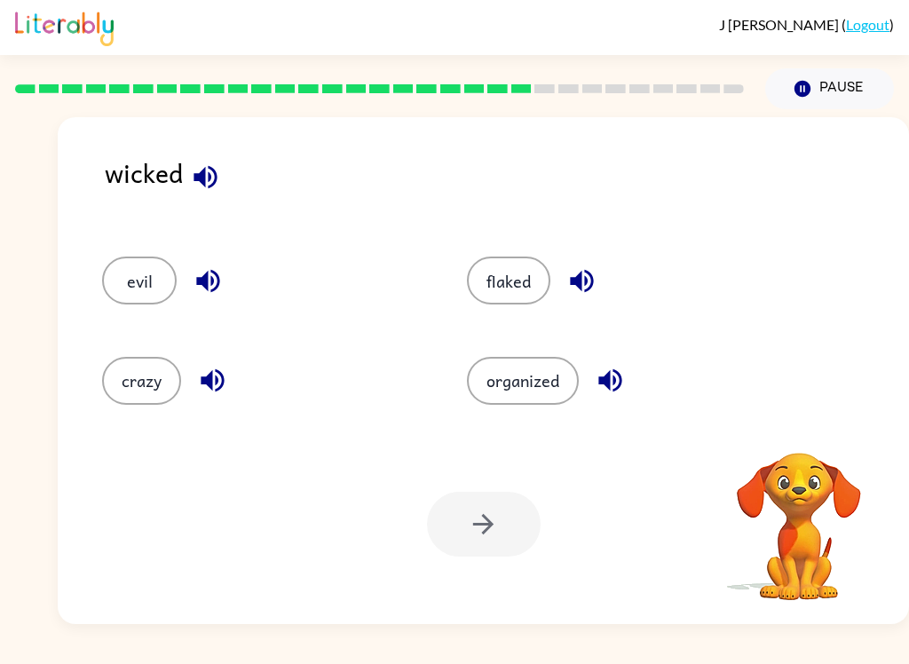
click at [107, 269] on button "evil" at bounding box center [139, 281] width 75 height 48
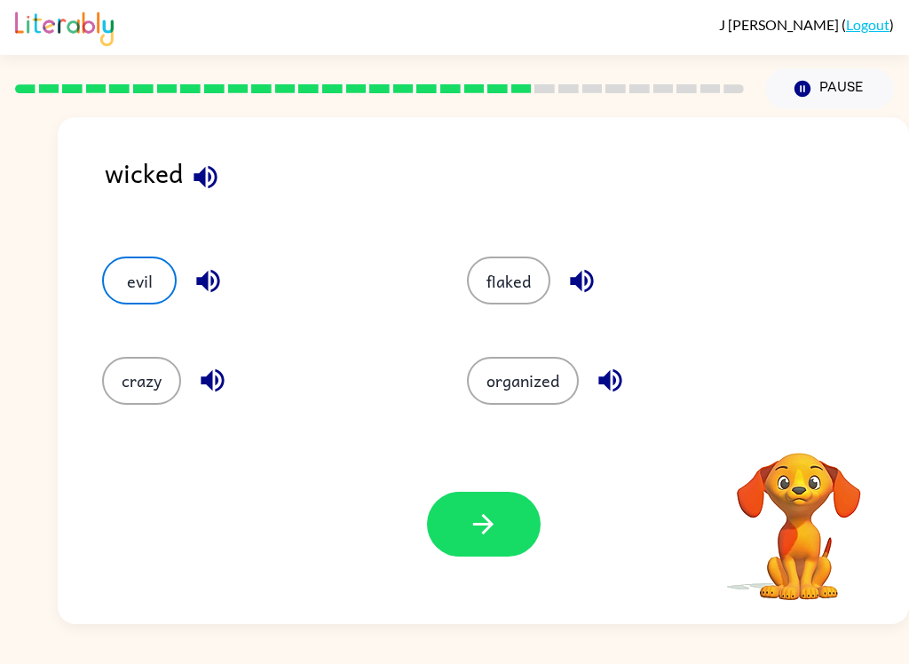
click at [489, 516] on icon "button" at bounding box center [483, 524] width 31 height 31
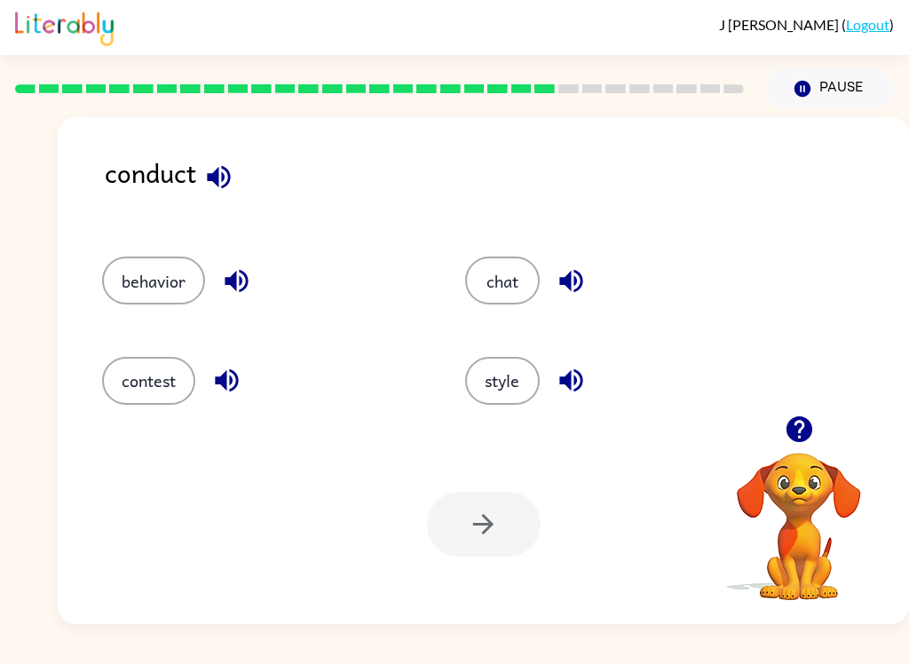
click at [500, 262] on button "chat" at bounding box center [502, 281] width 75 height 48
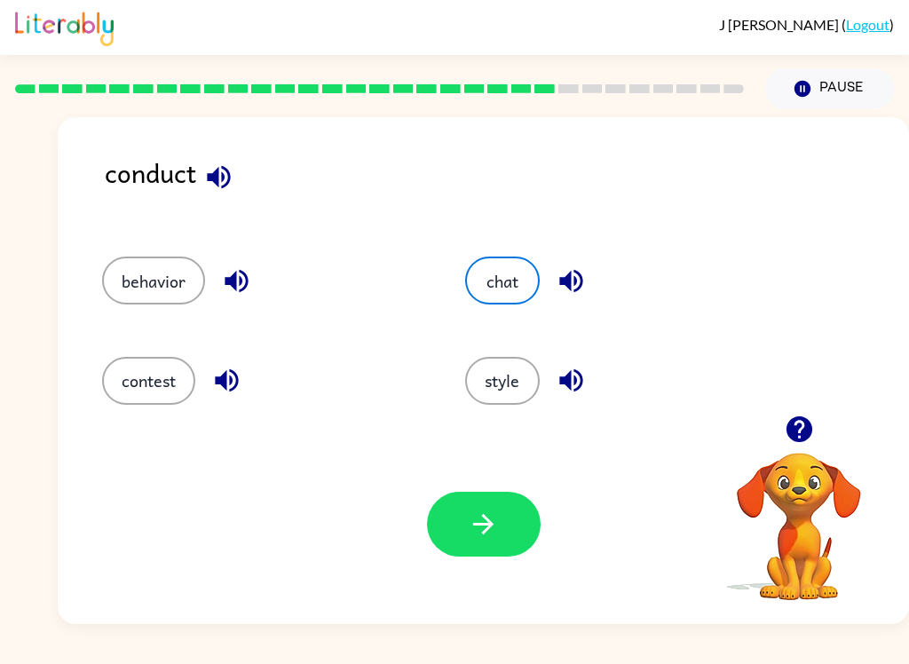
click at [484, 534] on icon "button" at bounding box center [483, 524] width 20 height 20
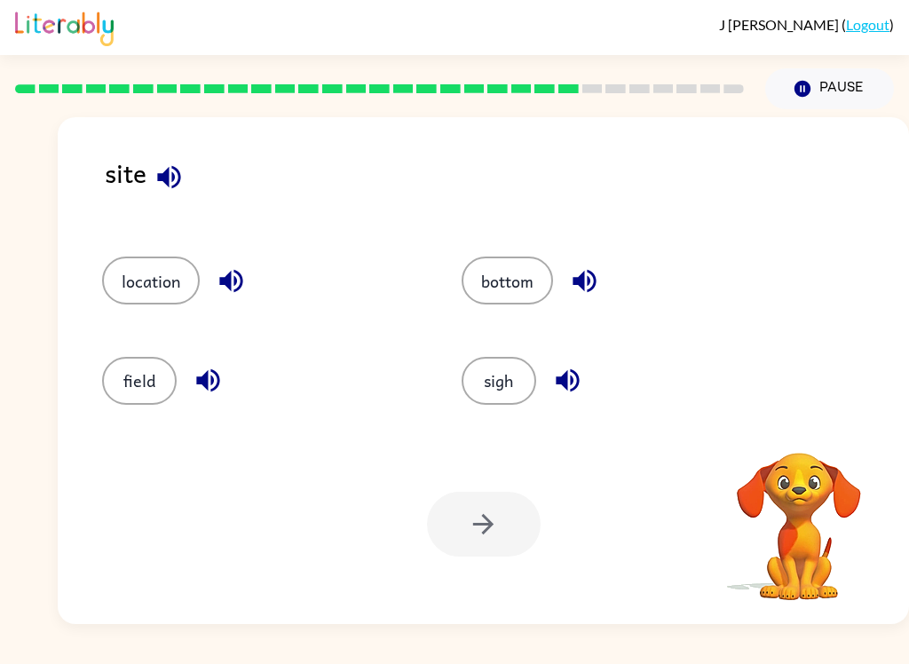
click at [154, 274] on button "location" at bounding box center [151, 281] width 98 height 48
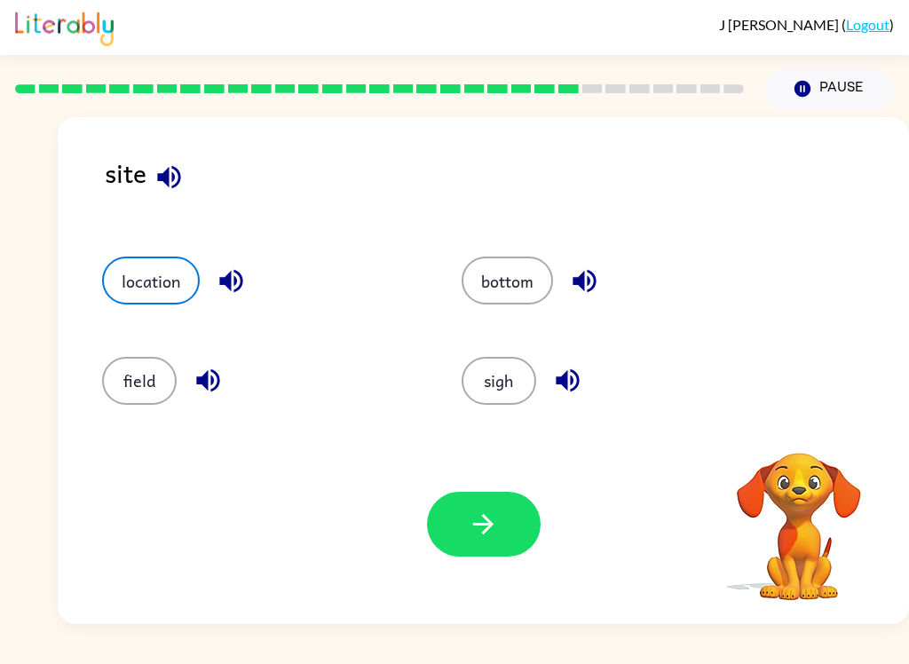
click at [511, 500] on button "button" at bounding box center [484, 524] width 114 height 65
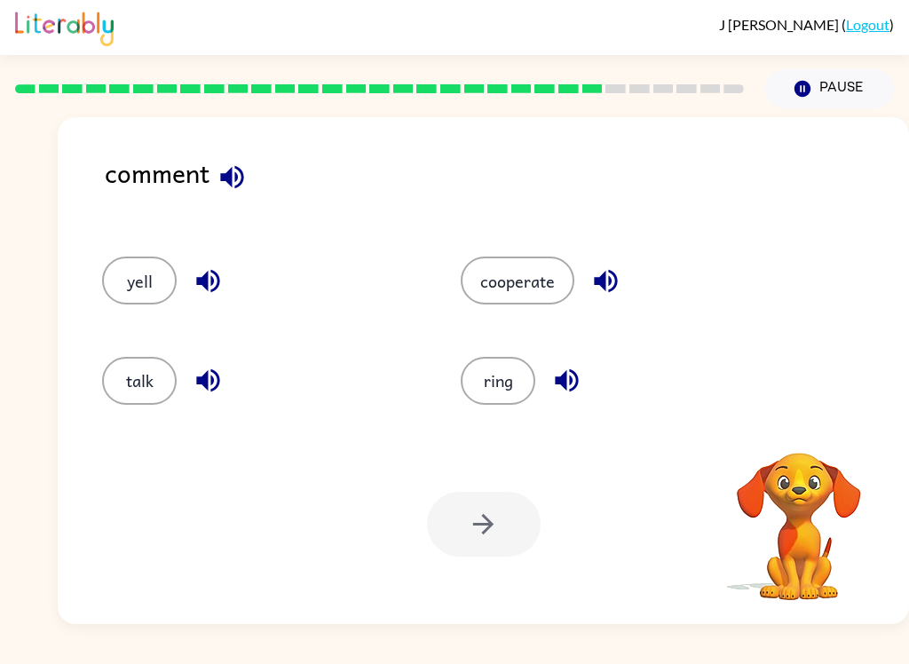
click at [128, 377] on button "talk" at bounding box center [139, 381] width 75 height 48
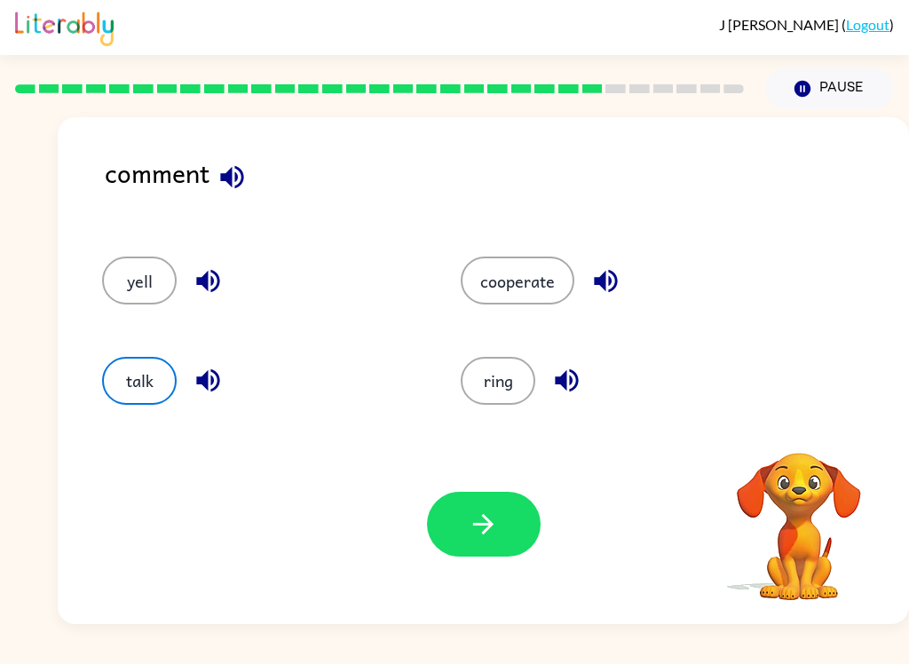
click at [520, 511] on button "button" at bounding box center [484, 524] width 114 height 65
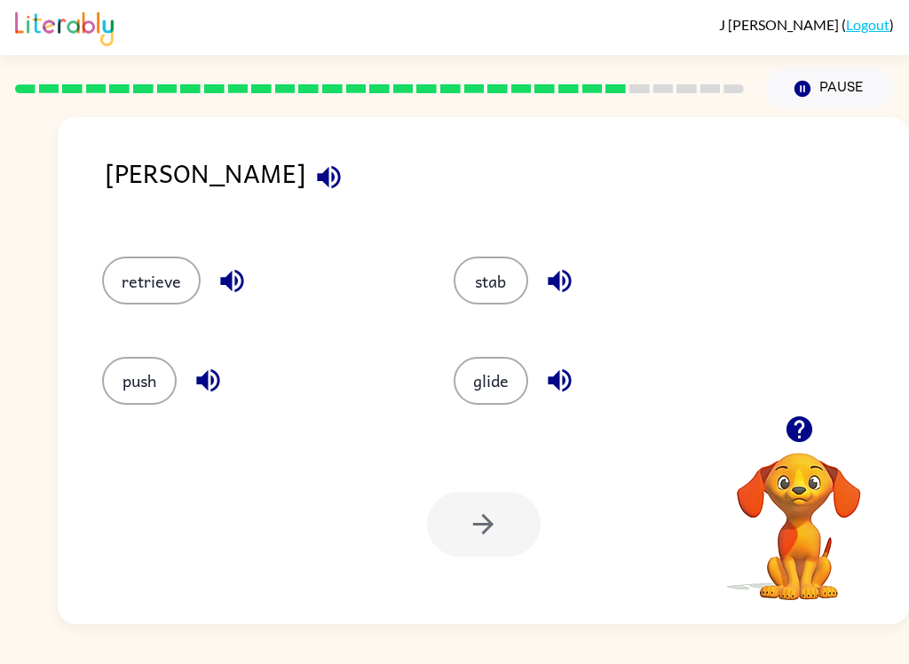
click at [484, 290] on button "stab" at bounding box center [491, 281] width 75 height 48
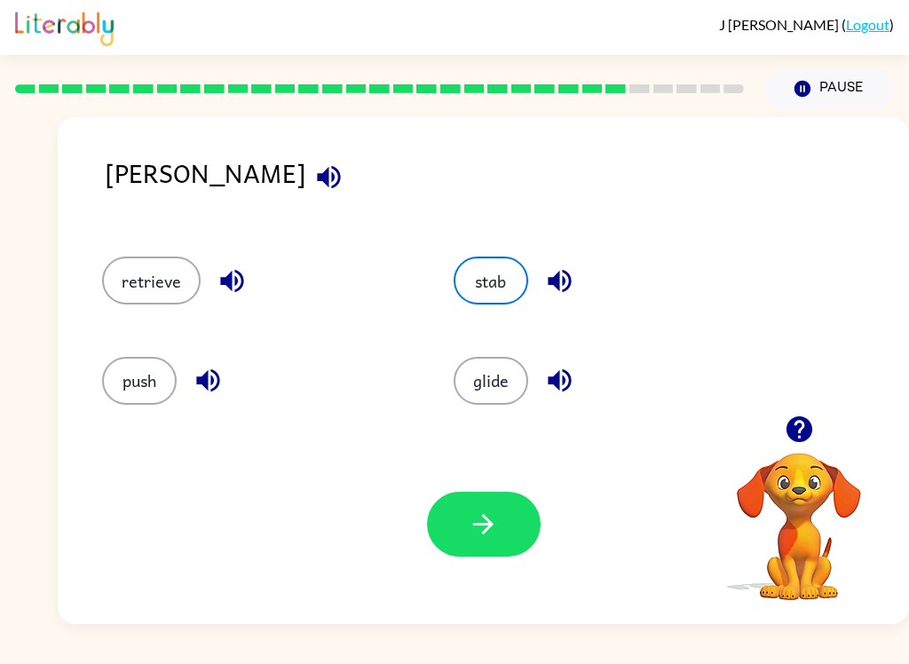
click at [525, 527] on button "button" at bounding box center [484, 524] width 114 height 65
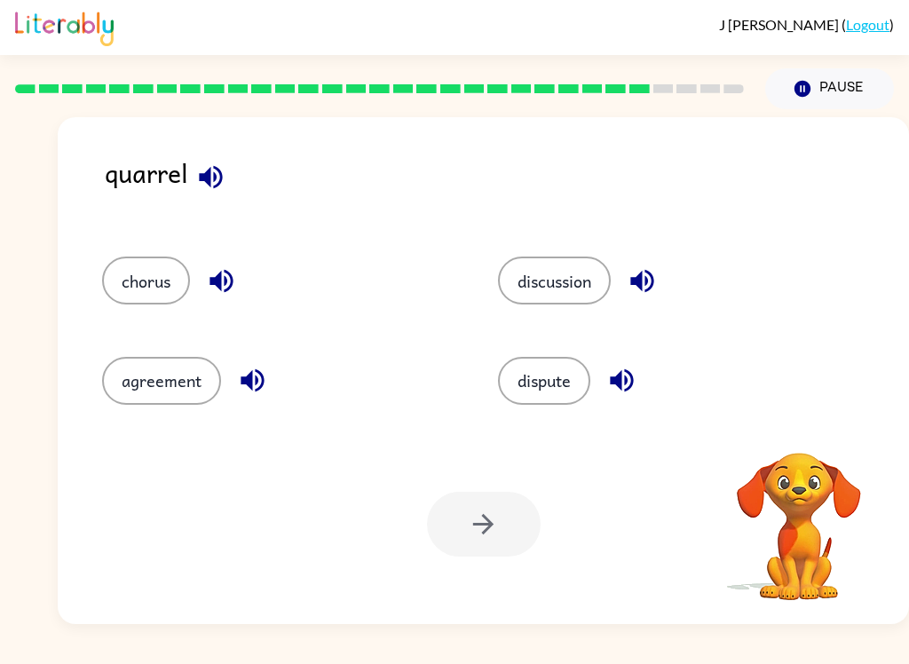
click at [217, 191] on icon "button" at bounding box center [210, 177] width 31 height 31
click at [168, 382] on button "agreement" at bounding box center [161, 381] width 119 height 48
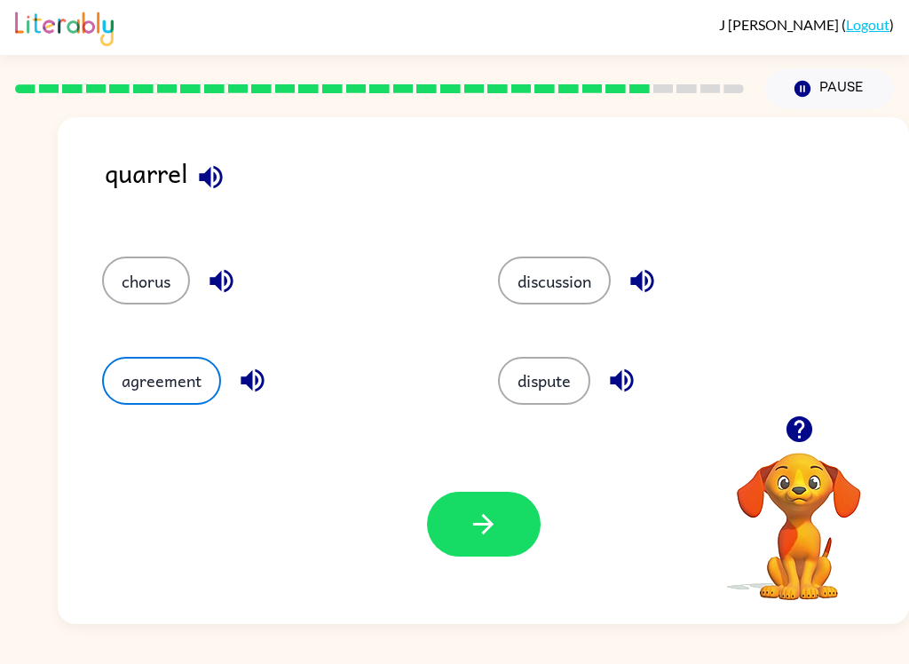
click at [487, 519] on icon "button" at bounding box center [483, 524] width 20 height 20
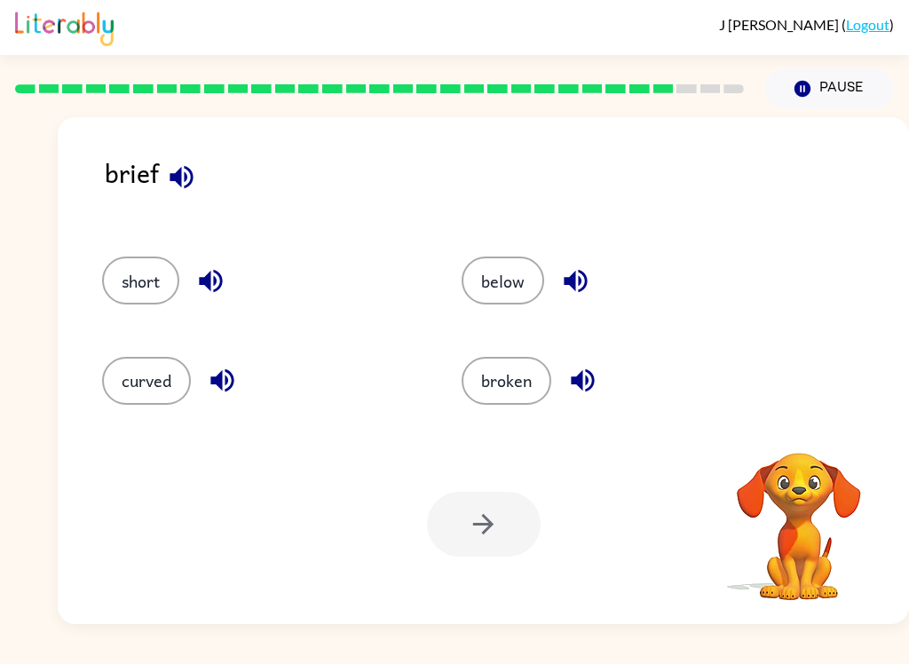
click at [532, 384] on button "broken" at bounding box center [507, 381] width 90 height 48
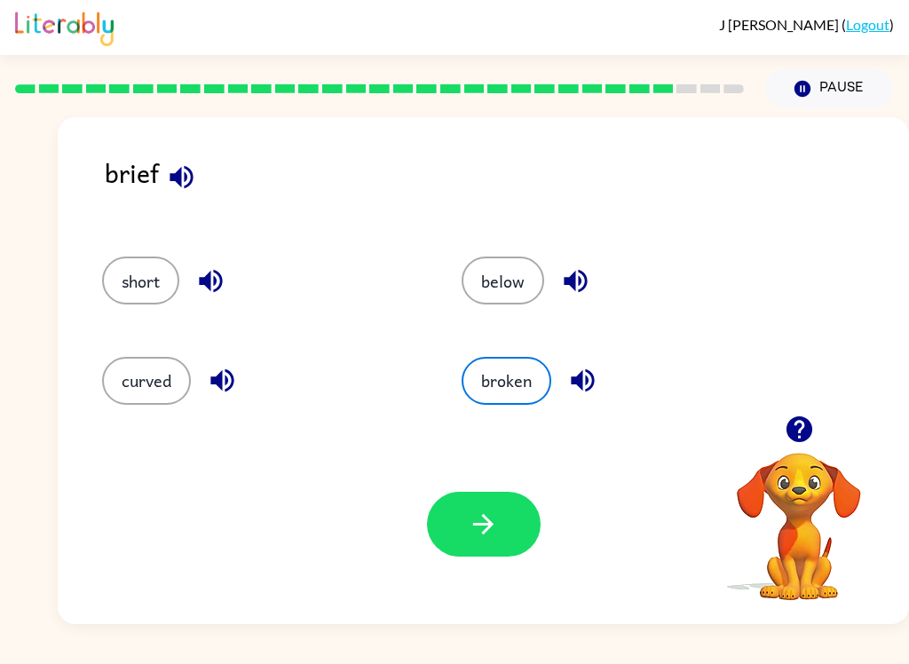
click at [507, 535] on button "button" at bounding box center [484, 524] width 114 height 65
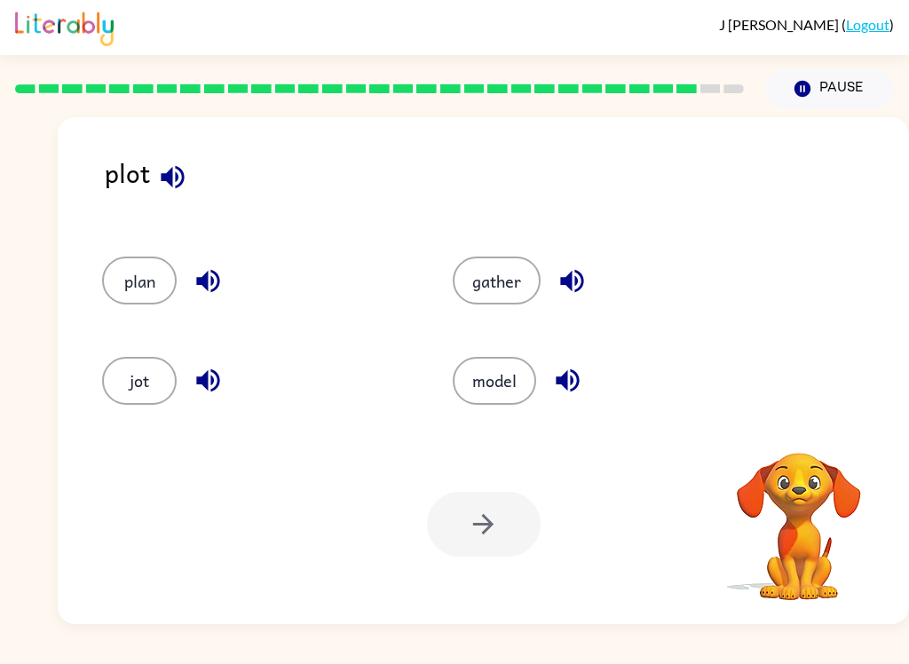
click at [113, 287] on button "plan" at bounding box center [139, 281] width 75 height 48
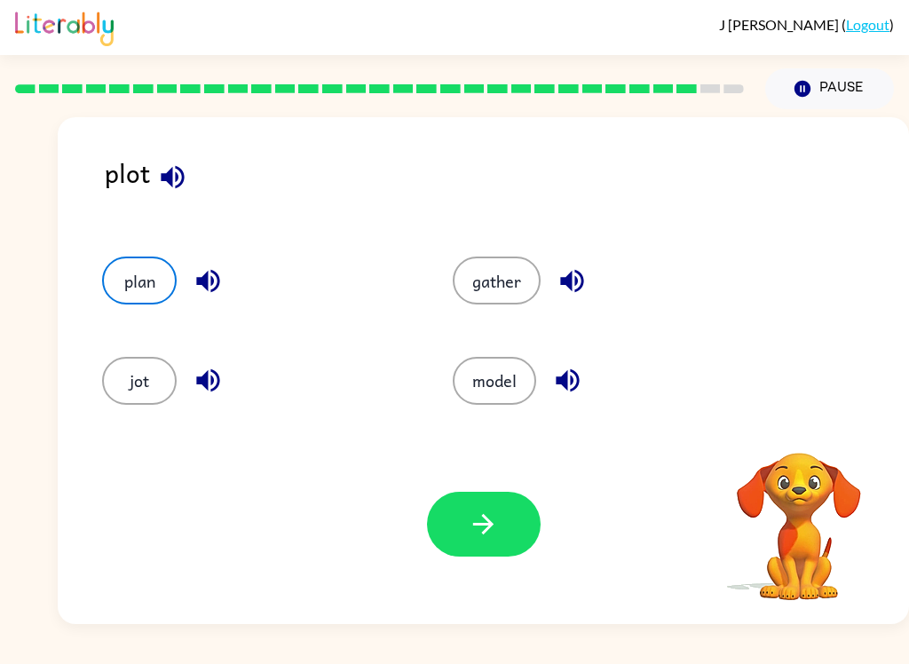
click at [480, 519] on icon "button" at bounding box center [483, 524] width 31 height 31
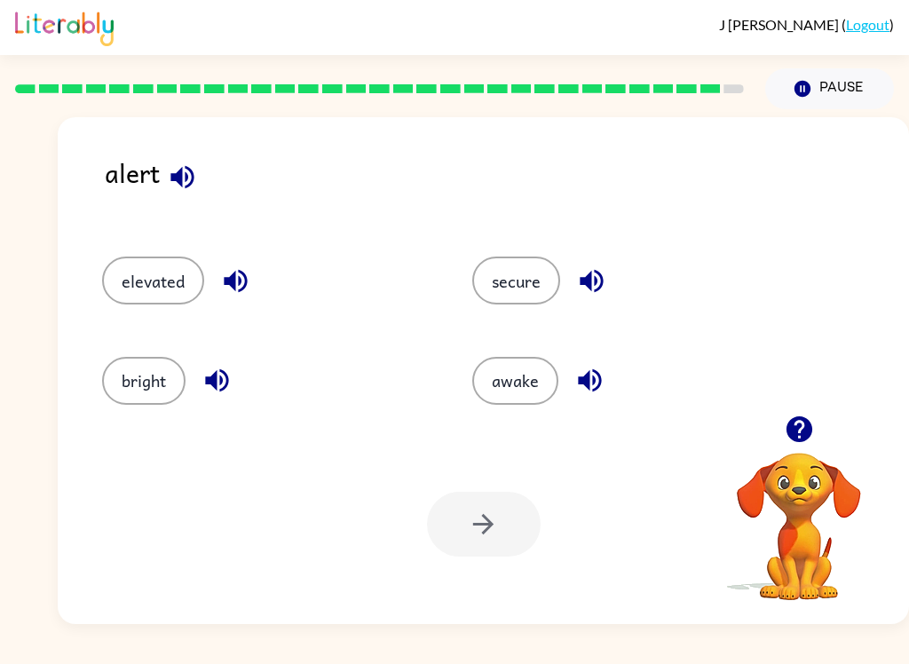
click at [521, 508] on div at bounding box center [484, 524] width 114 height 65
click at [524, 373] on button "awake" at bounding box center [516, 381] width 86 height 48
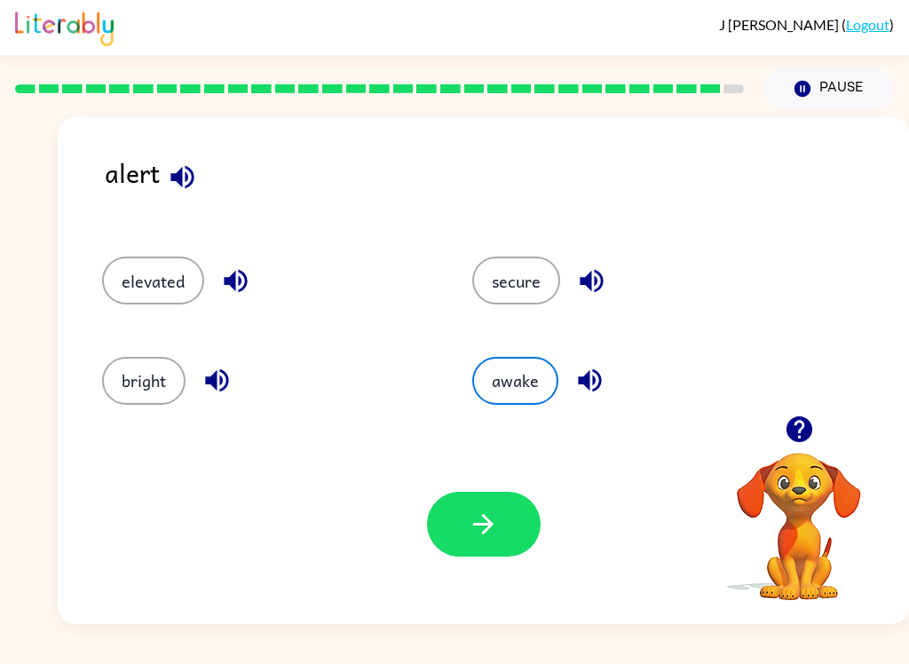
click at [503, 512] on button "button" at bounding box center [484, 524] width 114 height 65
